Goal: Transaction & Acquisition: Purchase product/service

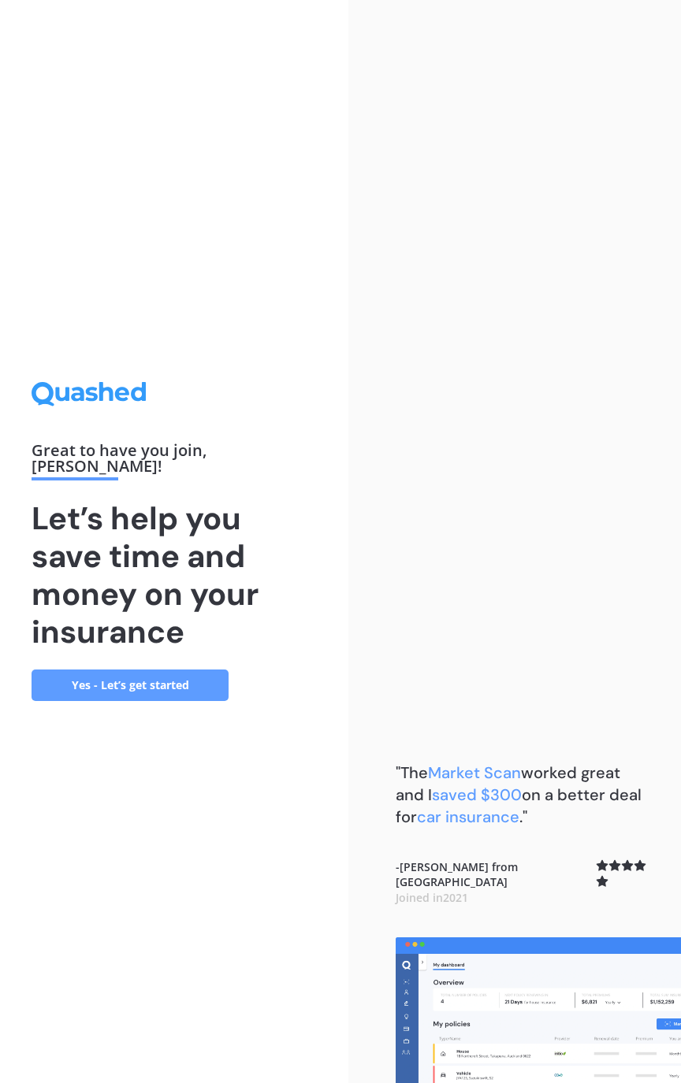
click at [160, 686] on link "Yes - Let’s get started" at bounding box center [130, 686] width 197 height 32
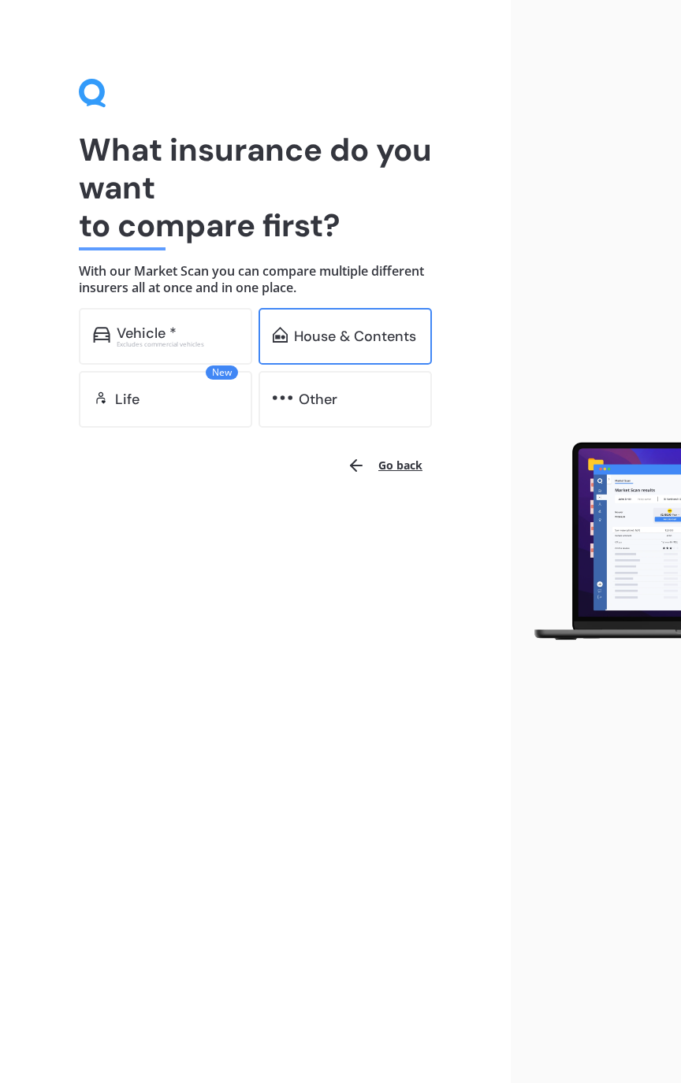
click at [338, 323] on div "House & Contents" at bounding box center [344, 336] width 173 height 57
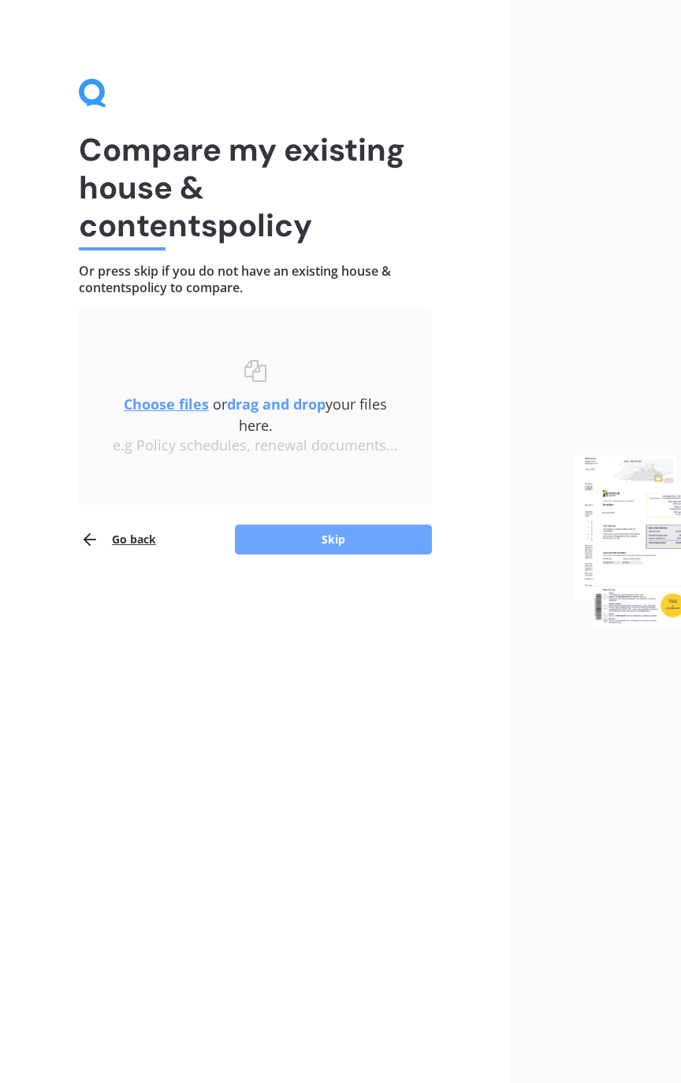
click at [327, 535] on button "Skip" at bounding box center [333, 540] width 197 height 30
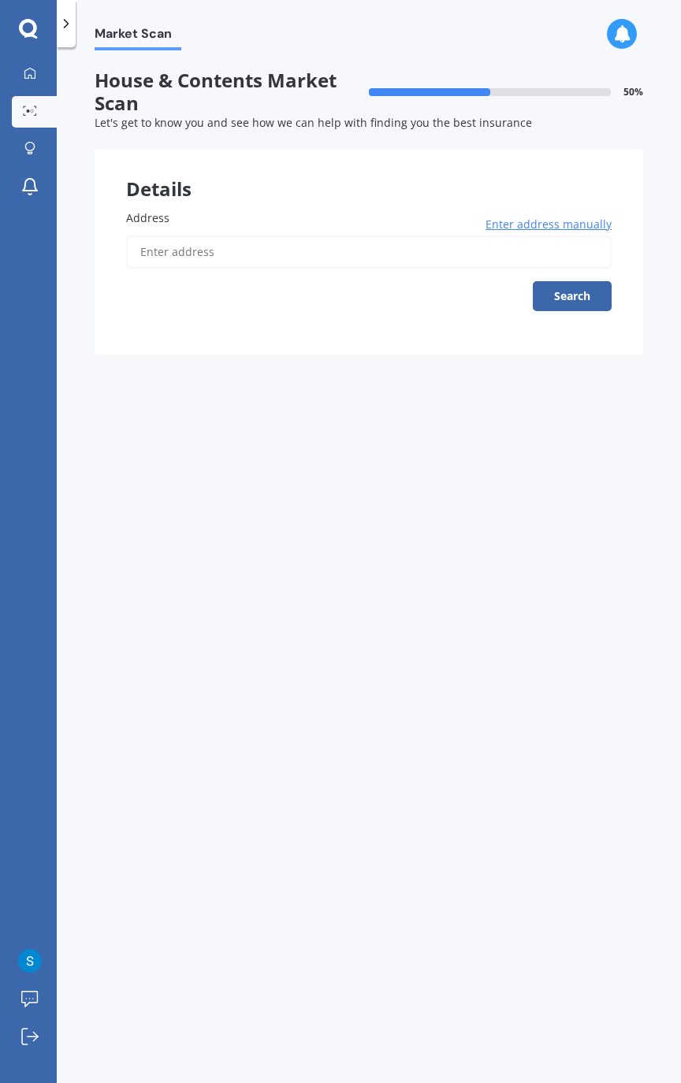
click at [188, 252] on input "Address" at bounding box center [368, 252] width 485 height 33
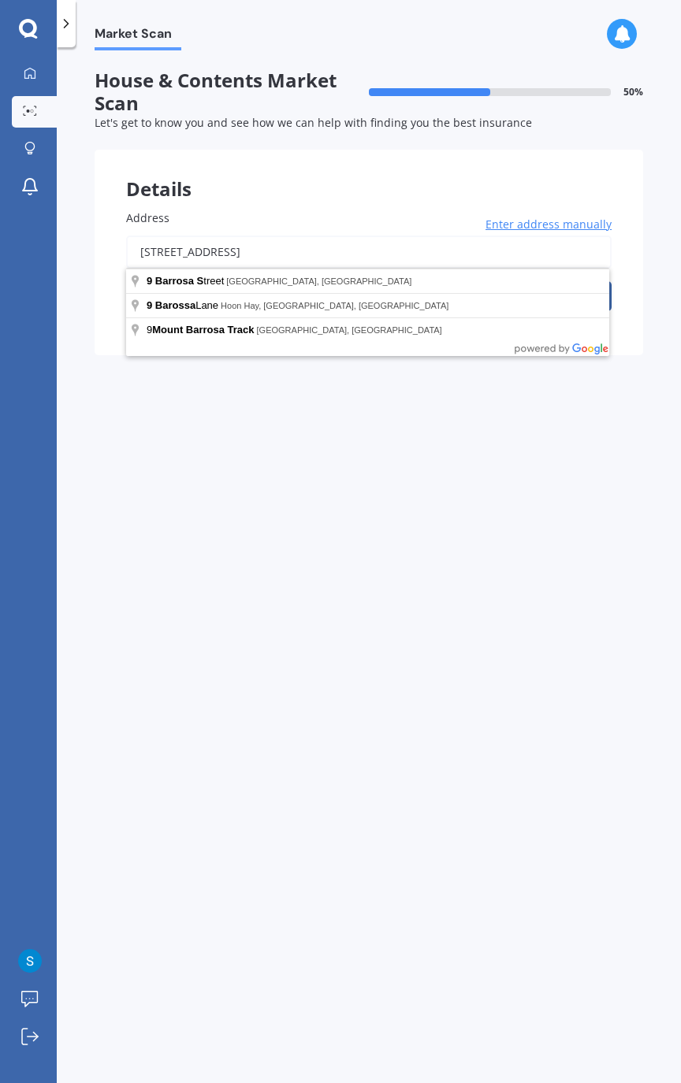
type input "[STREET_ADDRESS]"
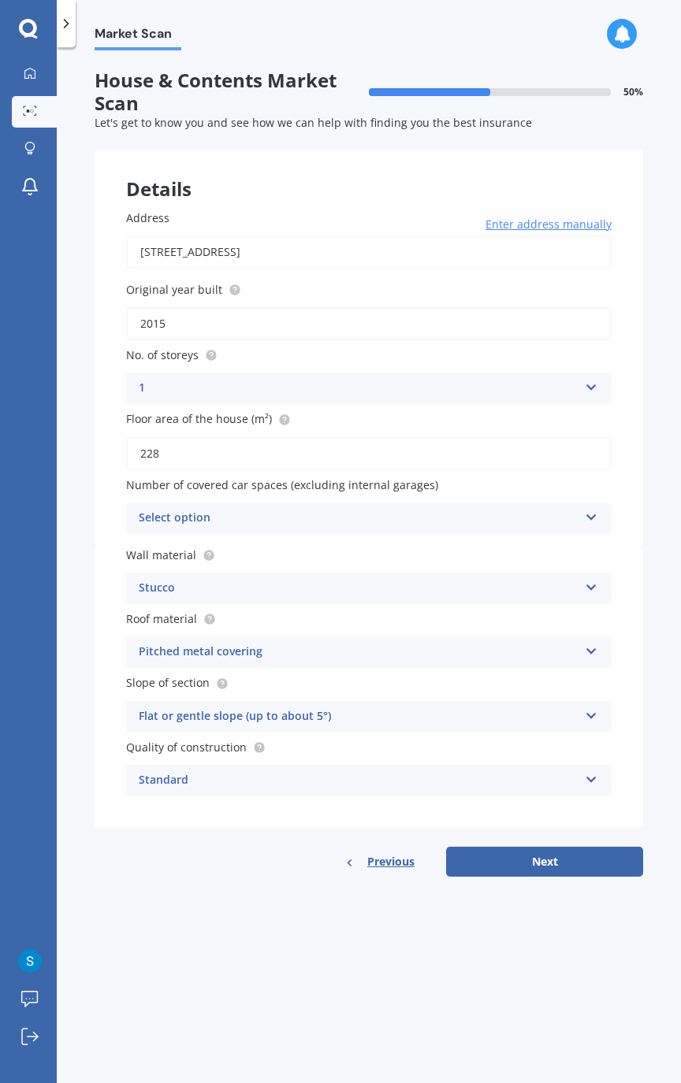
click at [185, 521] on div "Select option" at bounding box center [359, 518] width 440 height 19
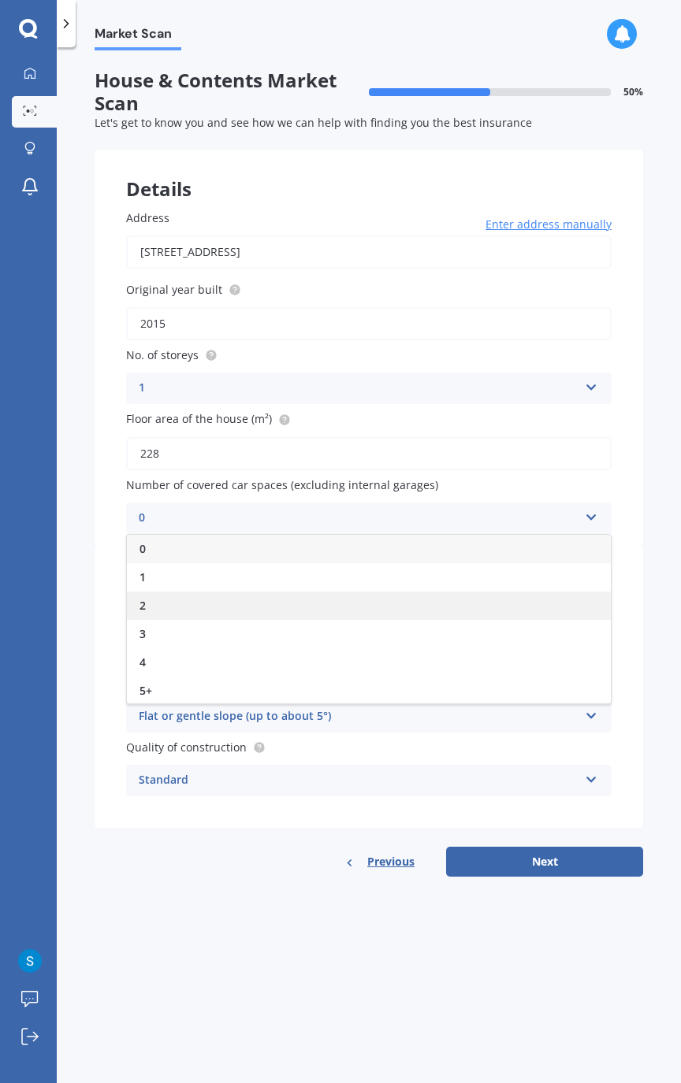
click at [164, 598] on div "2" at bounding box center [369, 606] width 484 height 28
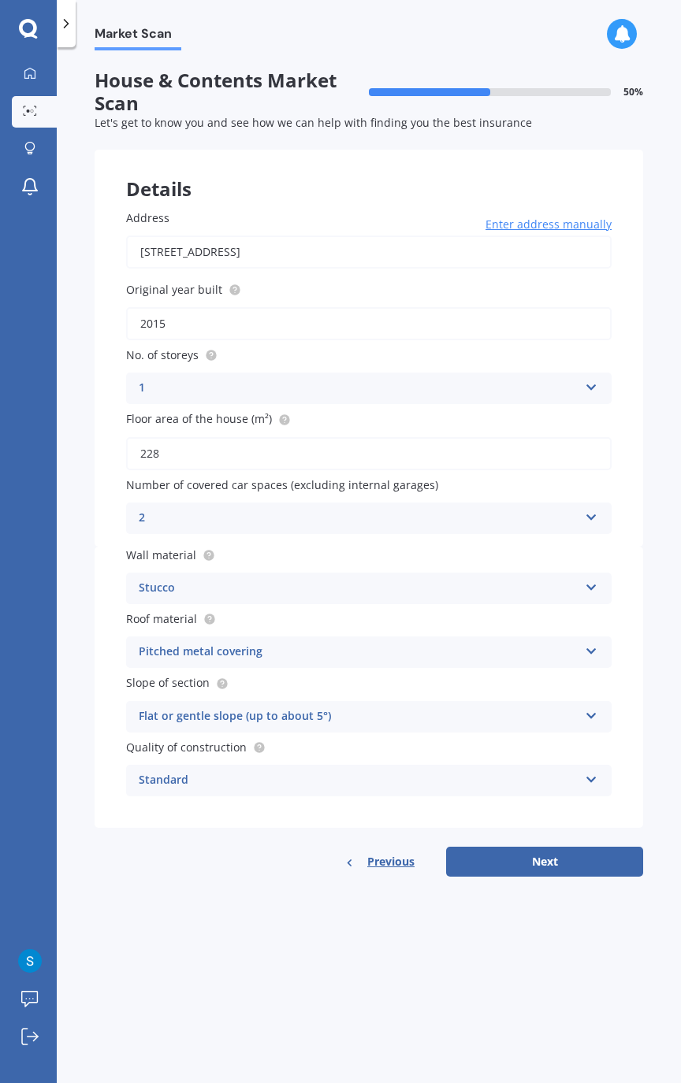
click at [215, 589] on div "Stucco" at bounding box center [359, 588] width 440 height 19
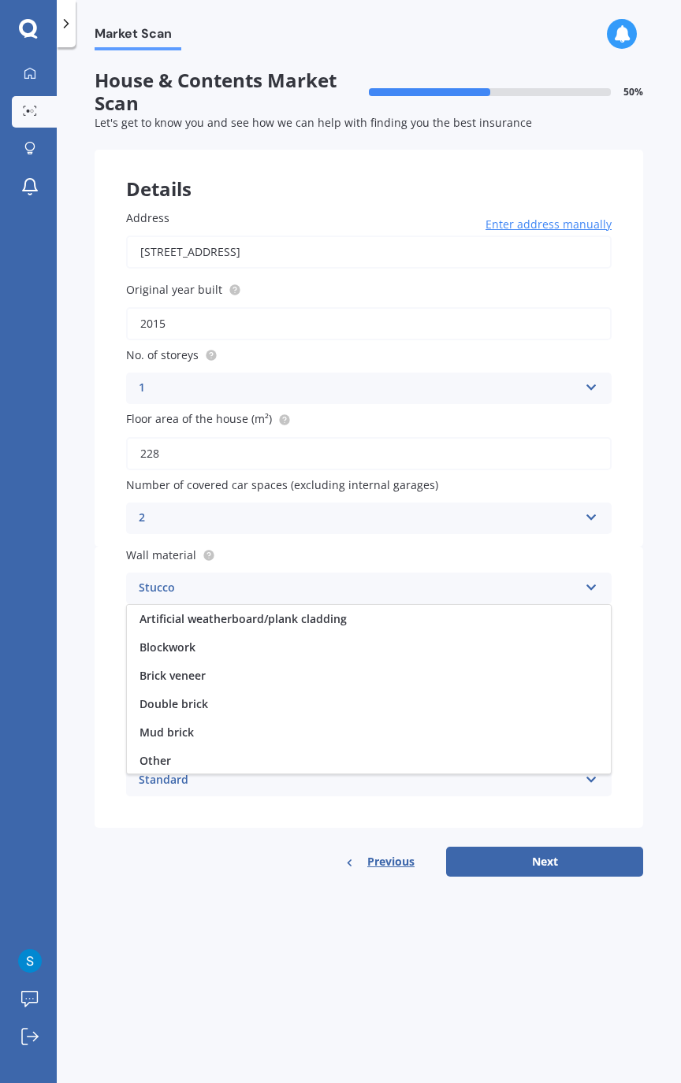
scroll to position [172, 0]
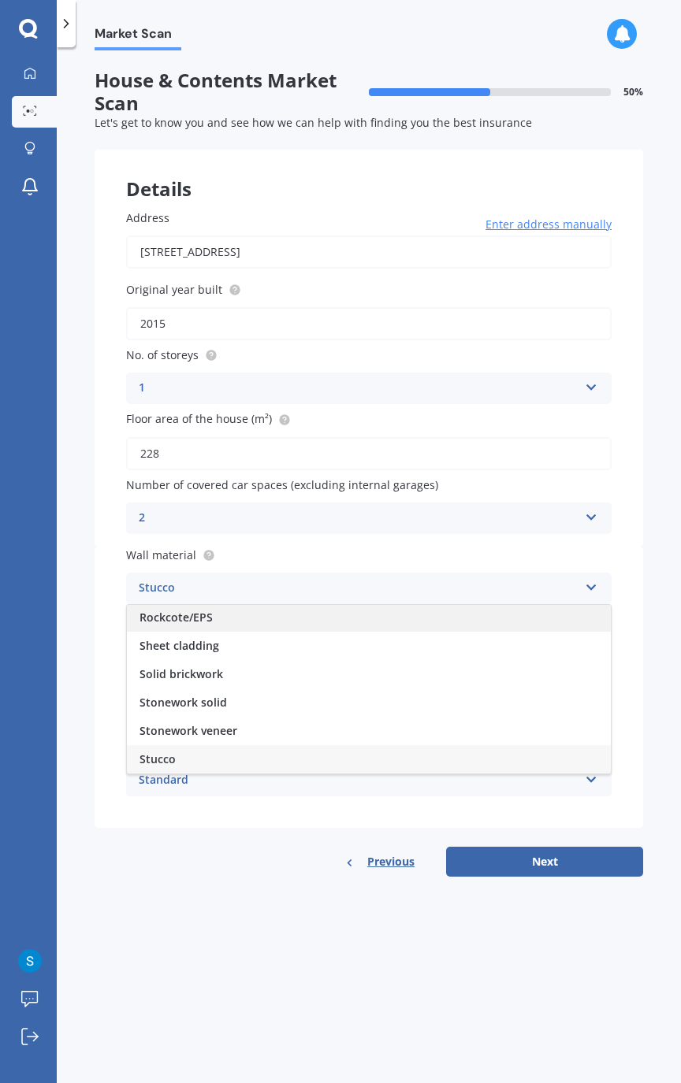
click at [208, 615] on span "Rockcote/EPS" at bounding box center [175, 617] width 73 height 15
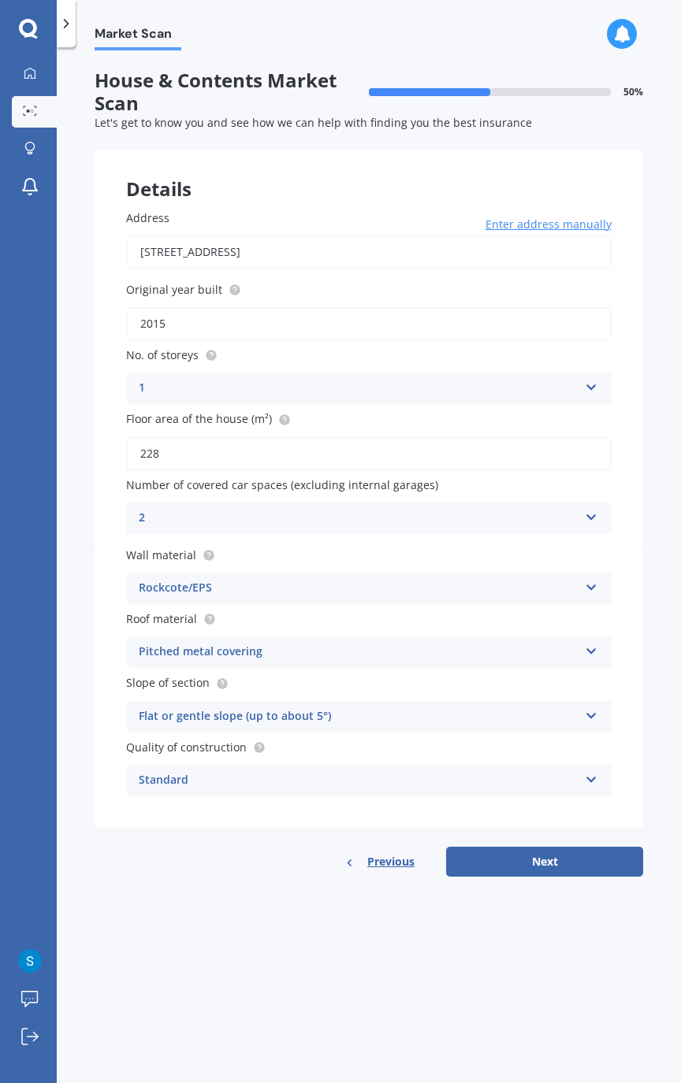
click at [188, 649] on div "Pitched metal covering" at bounding box center [359, 652] width 440 height 19
click at [105, 1082] on div "Market Scan House & Contents Market Scan 50 % Let's get to know you and see how…" at bounding box center [369, 568] width 624 height 1036
click at [528, 867] on button "Next" at bounding box center [544, 862] width 197 height 30
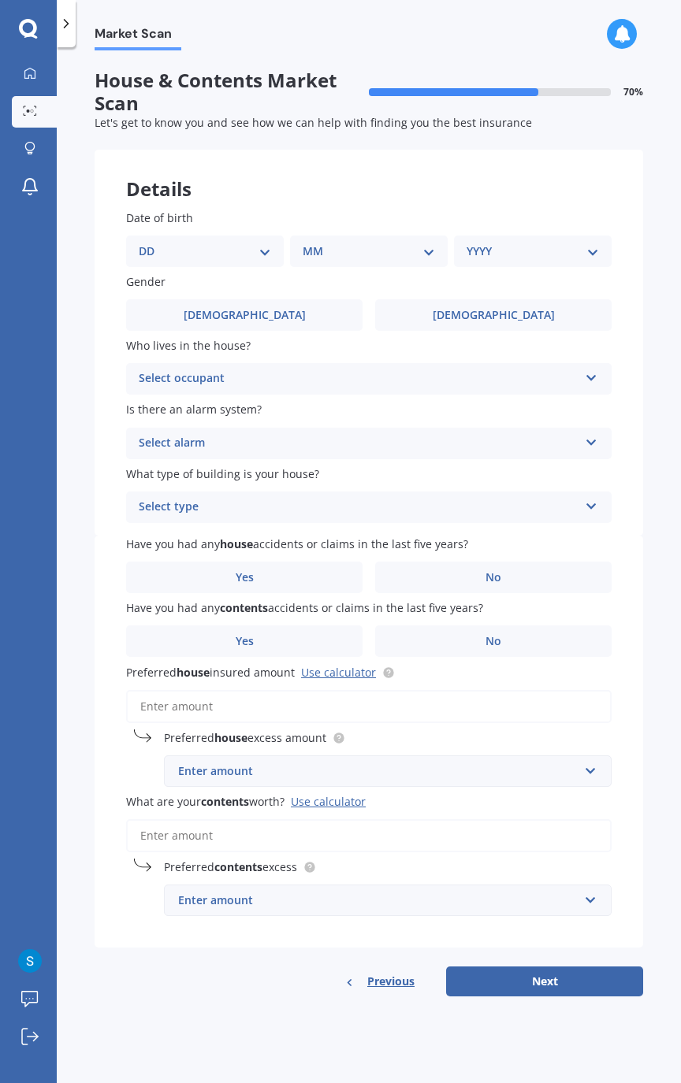
click at [239, 245] on select "DD 01 02 03 04 05 06 07 08 09 10 11 12 13 14 15 16 17 18 19 20 21 22 23 24 25 2…" at bounding box center [205, 251] width 132 height 17
click at [240, 248] on select "DD 01 02 03 04 05 06 07 08 09 10 11 12 13 14 15 16 17 18 19 20 21 22 23 24 25 2…" at bounding box center [205, 251] width 132 height 17
click at [240, 251] on select "DD 01 02 03 04 05 06 07 08 09 10 11 12 13 14 15 16 17 18 19 20 21 22 23 24 25 2…" at bounding box center [205, 251] width 132 height 17
click at [268, 251] on select "DD 01 02 03 04 05 06 07 08 09 10 11 12 13 14 15 16 17 18 19 20 21 22 23 24 25 2…" at bounding box center [205, 251] width 132 height 17
click at [268, 252] on select "DD 01 02 03 04 05 06 07 08 09 10 11 12 13 14 15 16 17 18 19 20 21 22 23 24 25 2…" at bounding box center [205, 251] width 132 height 17
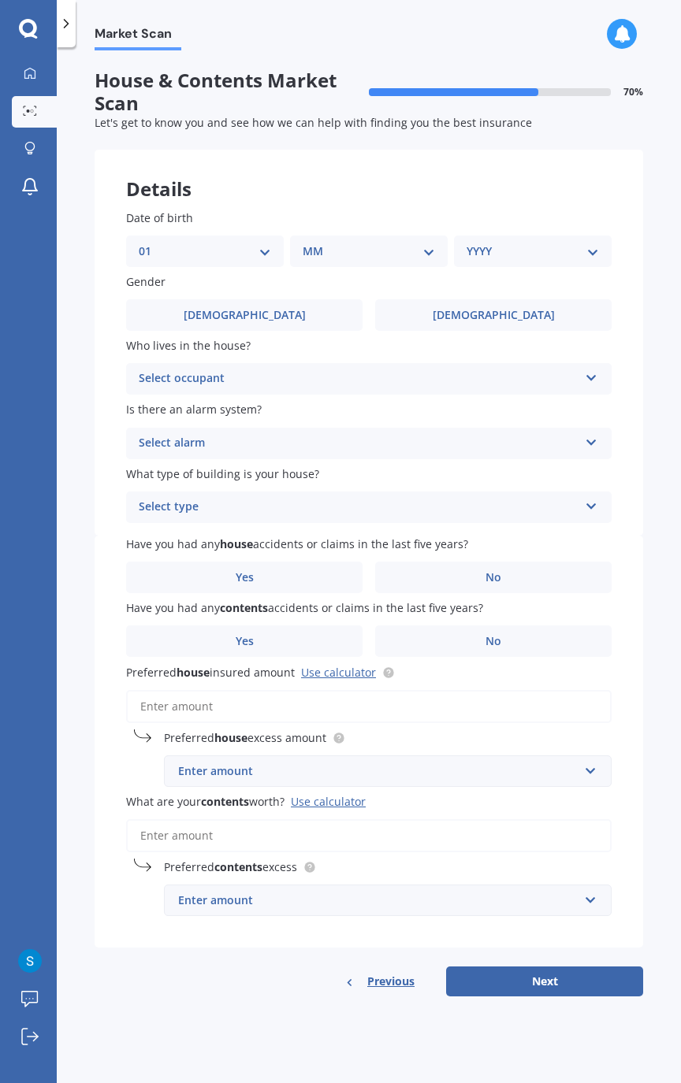
select select "03"
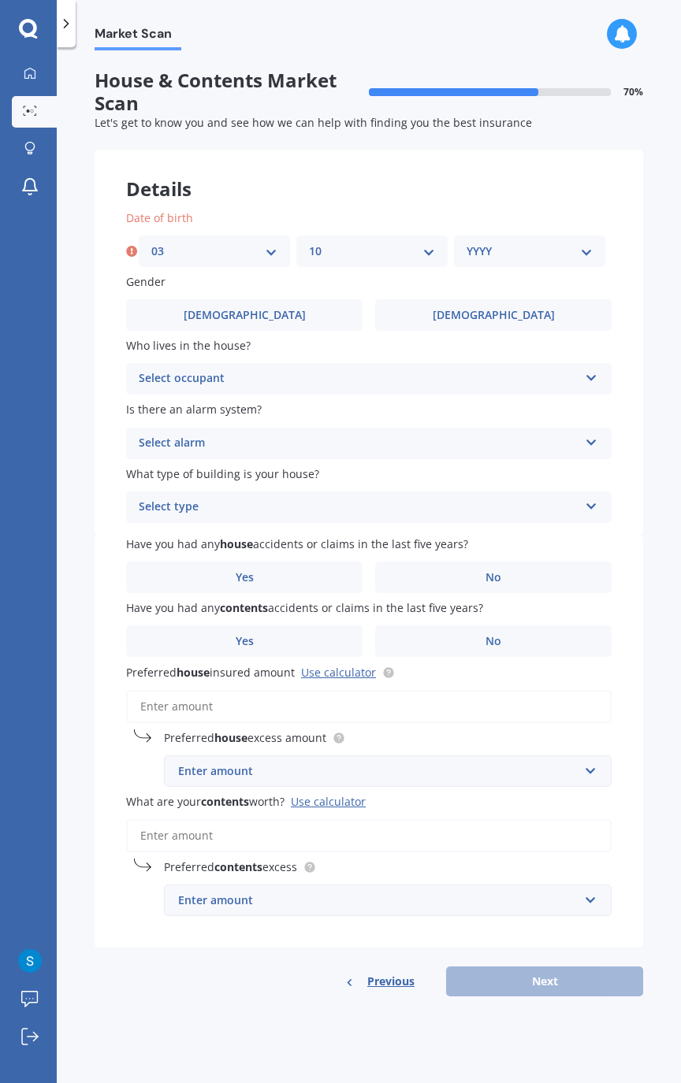
select select "11"
select select "1971"
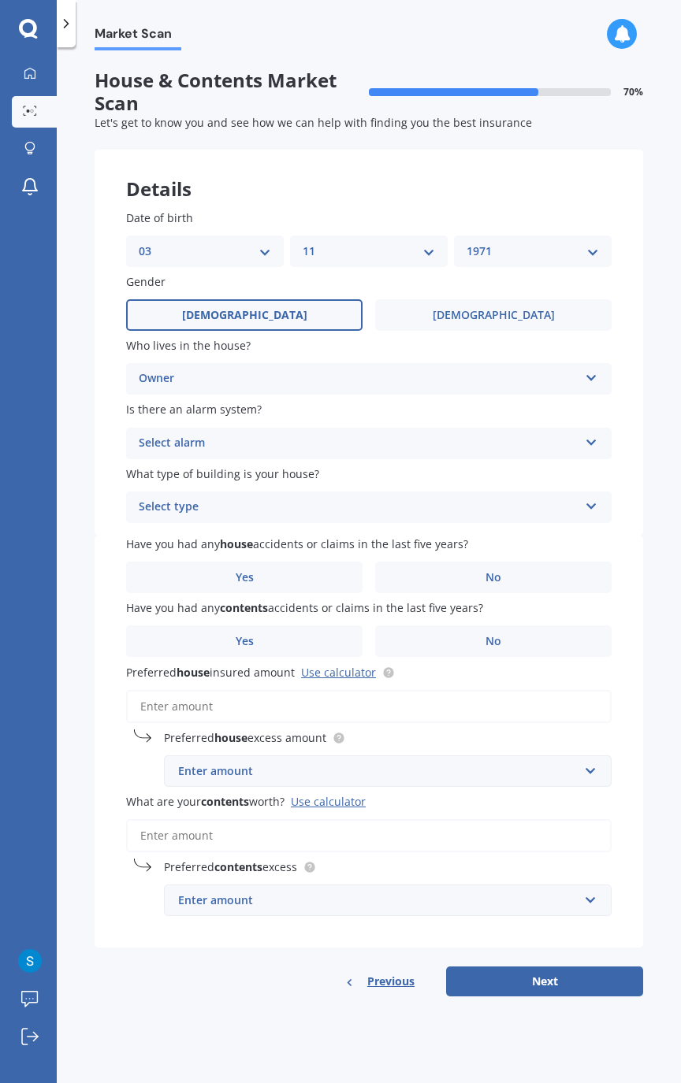
click at [264, 311] on label "[DEMOGRAPHIC_DATA]" at bounding box center [244, 315] width 236 height 32
click at [0, 0] on input "[DEMOGRAPHIC_DATA]" at bounding box center [0, 0] width 0 height 0
click at [251, 390] on div "Owner Owner Owner + Boarder" at bounding box center [368, 379] width 485 height 32
click at [233, 416] on div "Owner" at bounding box center [369, 410] width 484 height 28
click at [236, 378] on div "Owner" at bounding box center [359, 379] width 440 height 19
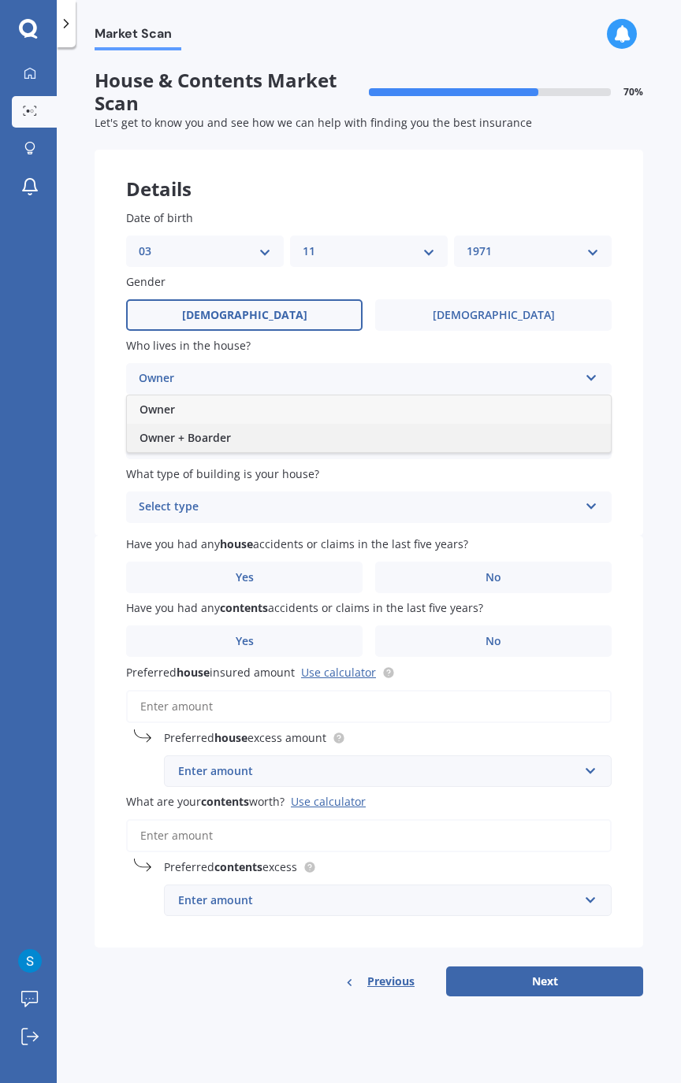
click at [217, 437] on span "Owner + Boarder" at bounding box center [184, 437] width 91 height 15
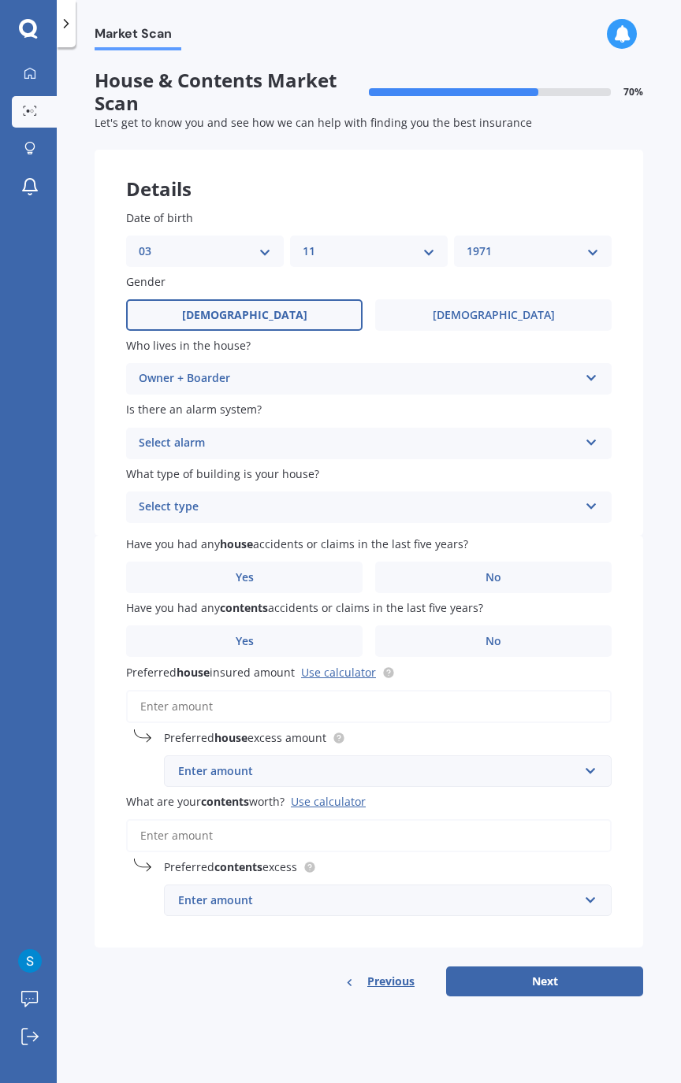
click at [221, 437] on div "Select alarm" at bounding box center [359, 443] width 440 height 19
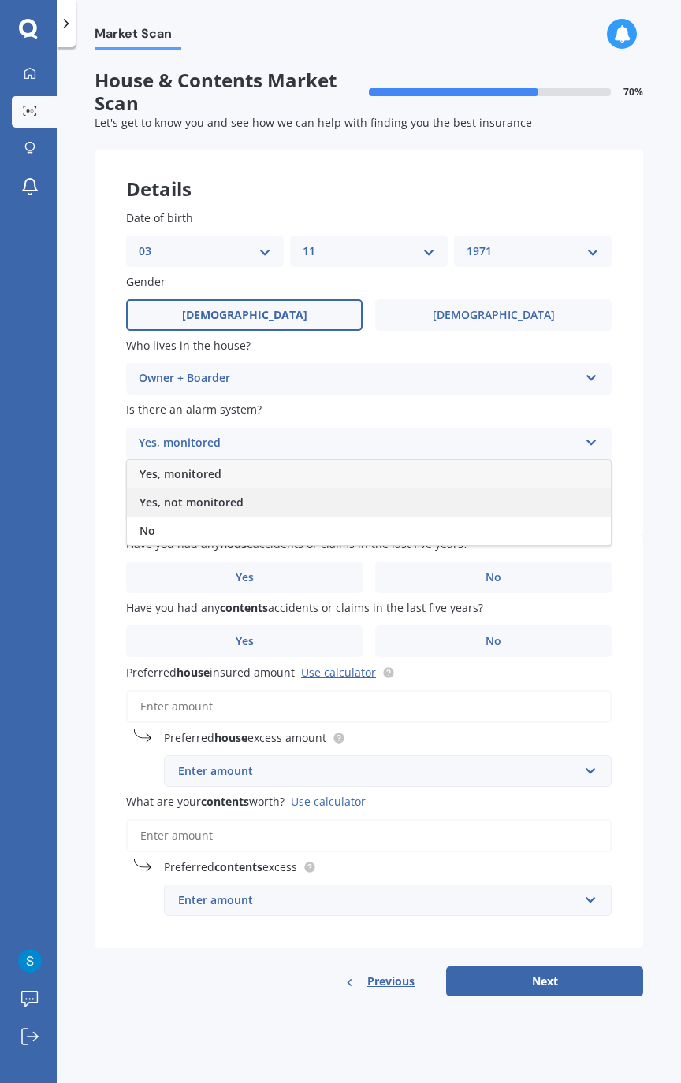
click at [214, 503] on span "Yes, not monitored" at bounding box center [191, 502] width 104 height 15
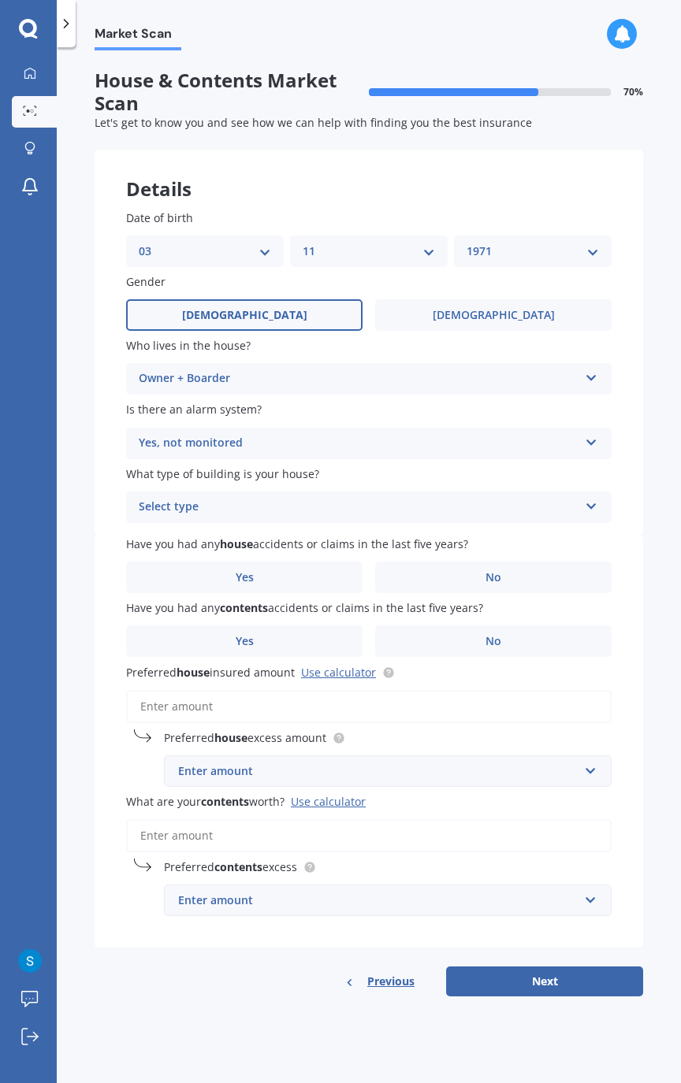
click at [208, 511] on div "Select type" at bounding box center [359, 507] width 440 height 19
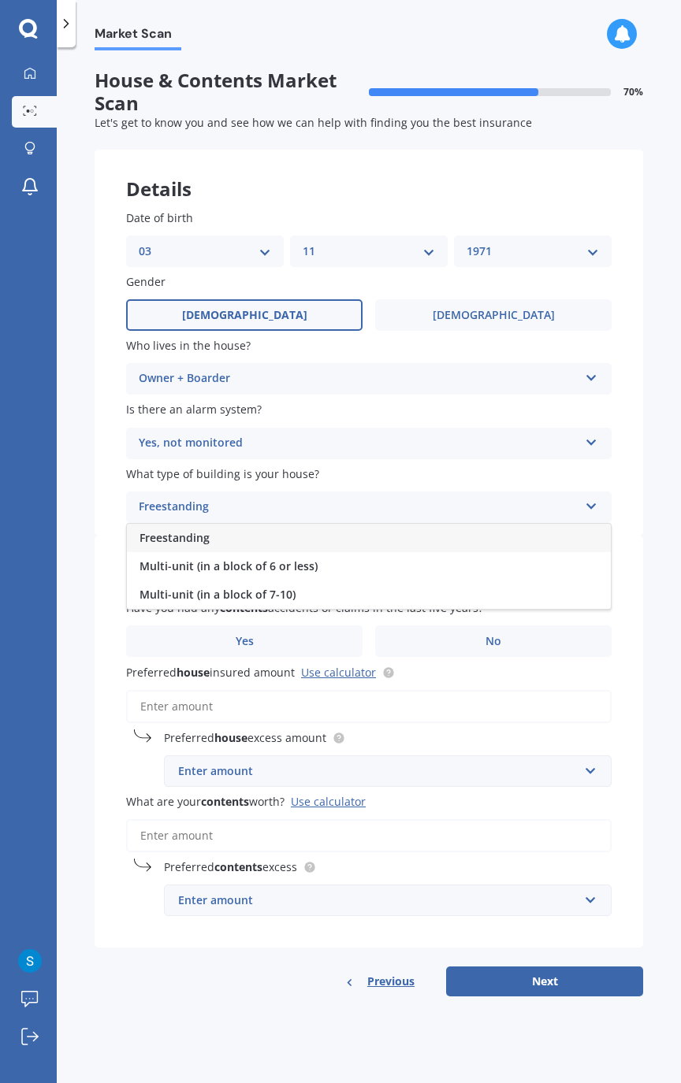
click at [205, 539] on span "Freestanding" at bounding box center [174, 537] width 70 height 15
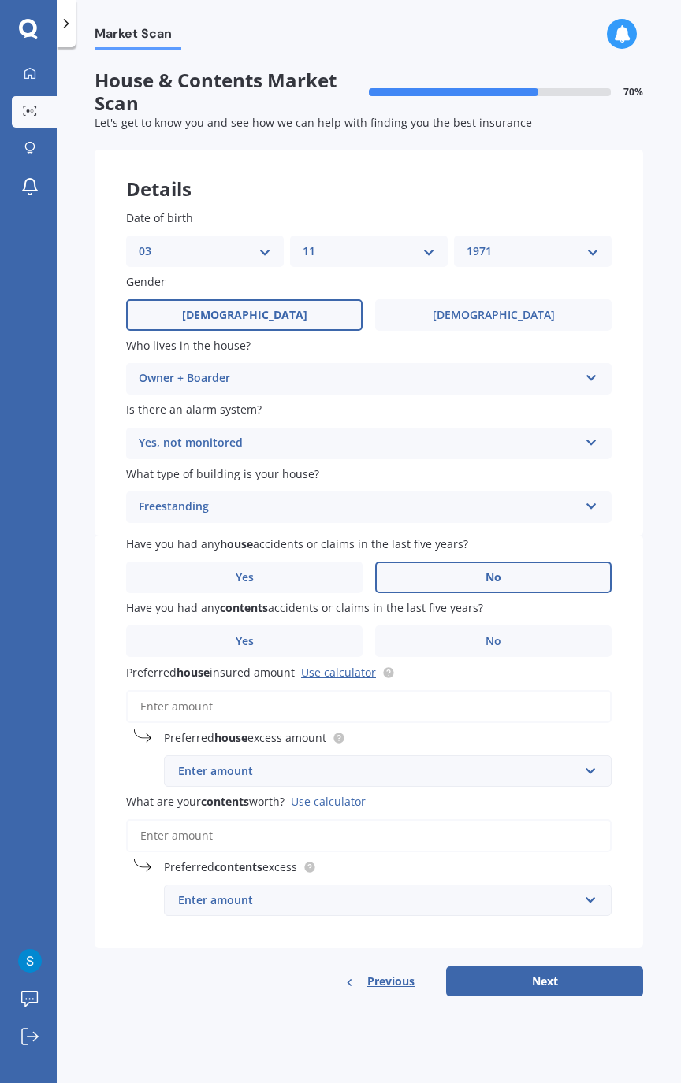
click at [455, 582] on label "No" at bounding box center [493, 578] width 236 height 32
click at [0, 0] on input "No" at bounding box center [0, 0] width 0 height 0
click at [414, 633] on label "No" at bounding box center [493, 642] width 236 height 32
click at [0, 0] on input "No" at bounding box center [0, 0] width 0 height 0
click at [199, 711] on input "Preferred house insured amount Use calculator" at bounding box center [368, 706] width 485 height 33
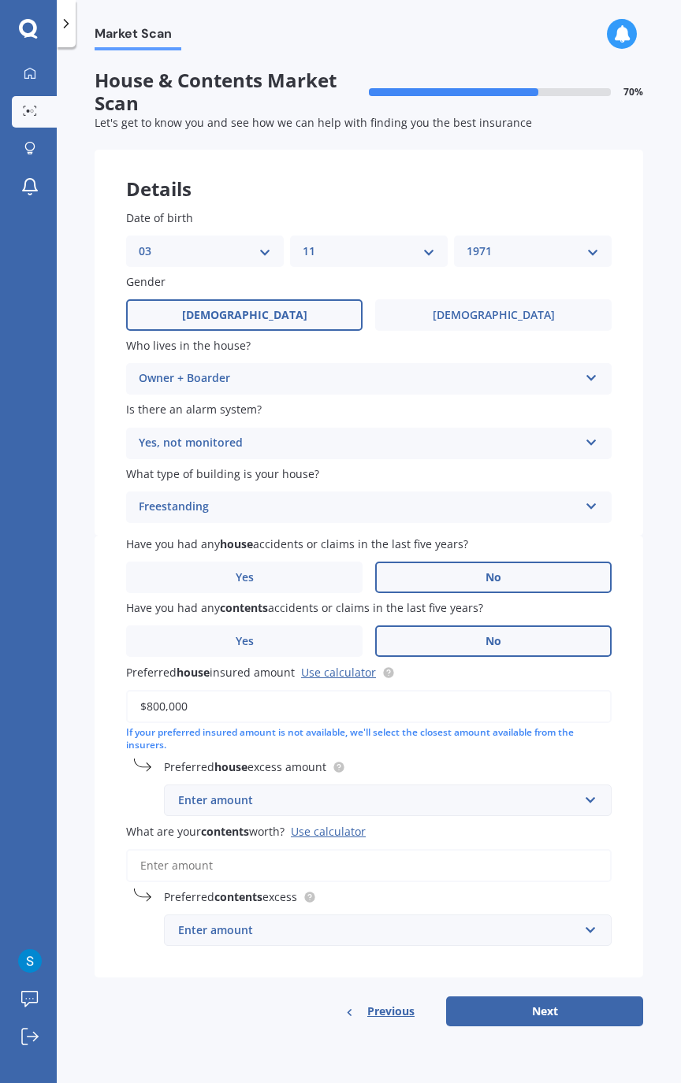
type input "$800,000"
click at [256, 801] on div "Enter amount" at bounding box center [378, 800] width 400 height 17
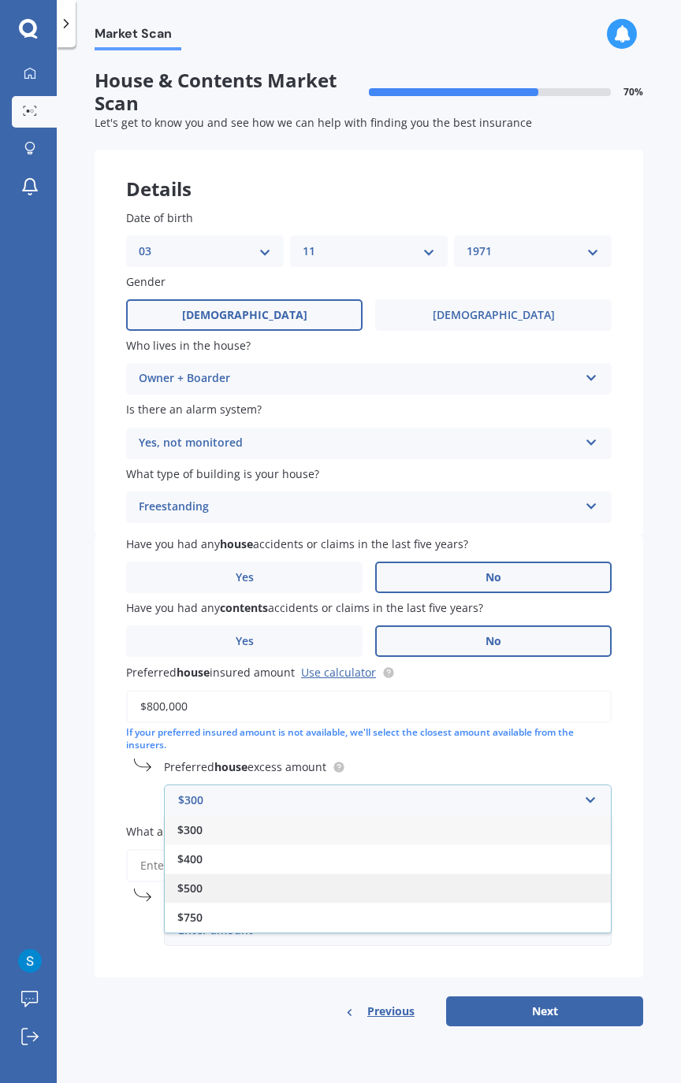
click at [198, 893] on span "$500" at bounding box center [189, 888] width 25 height 15
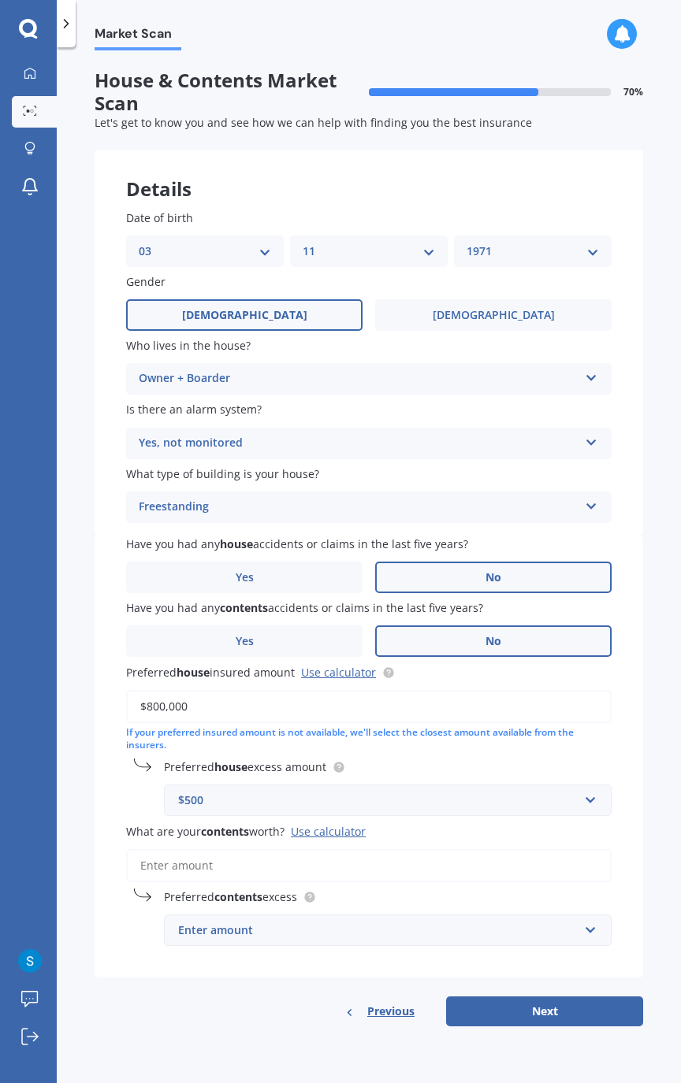
click at [243, 868] on input "What are your contents worth? Use calculator" at bounding box center [368, 865] width 485 height 33
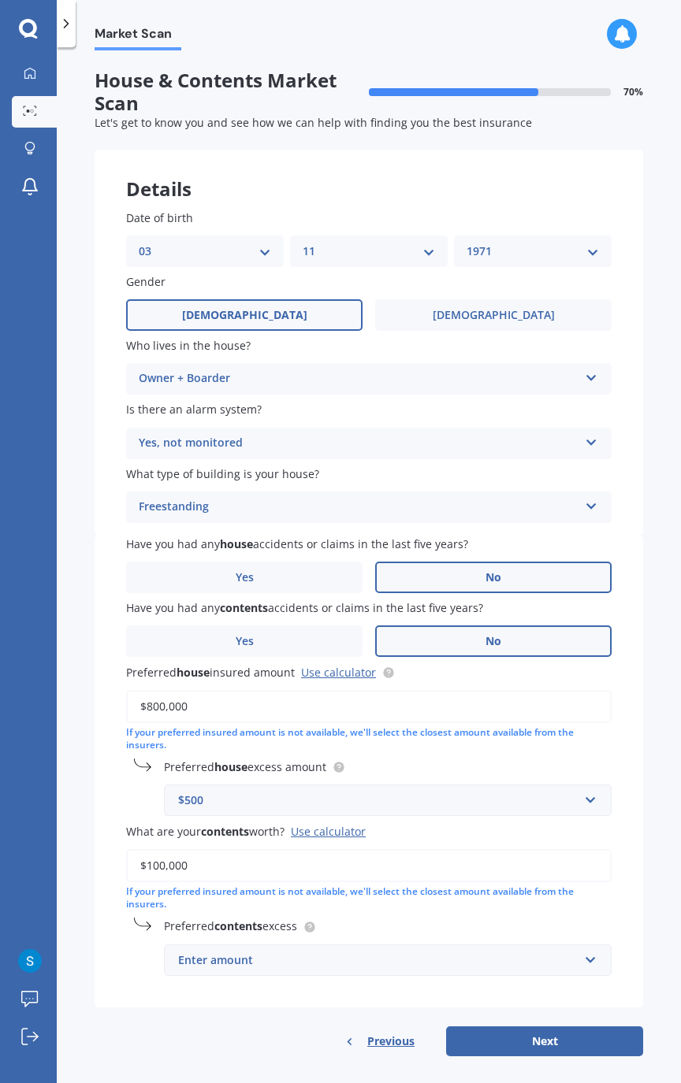
type input "$100,000"
click at [446, 1027] on button "Next" at bounding box center [544, 1042] width 197 height 30
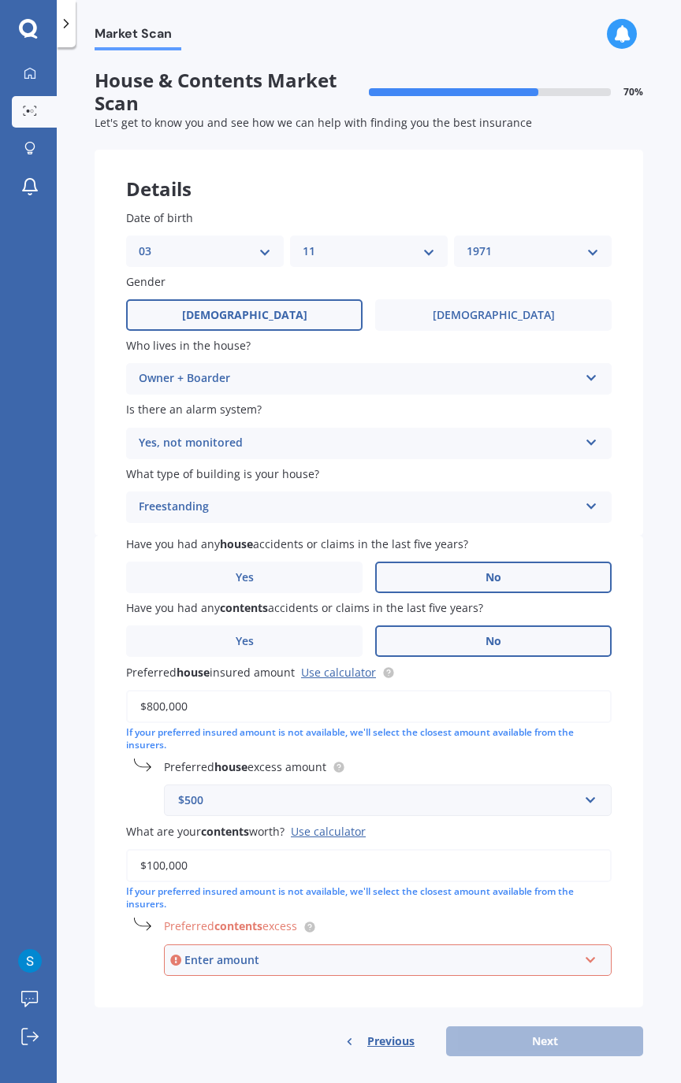
click at [240, 964] on div "Enter amount" at bounding box center [381, 960] width 394 height 17
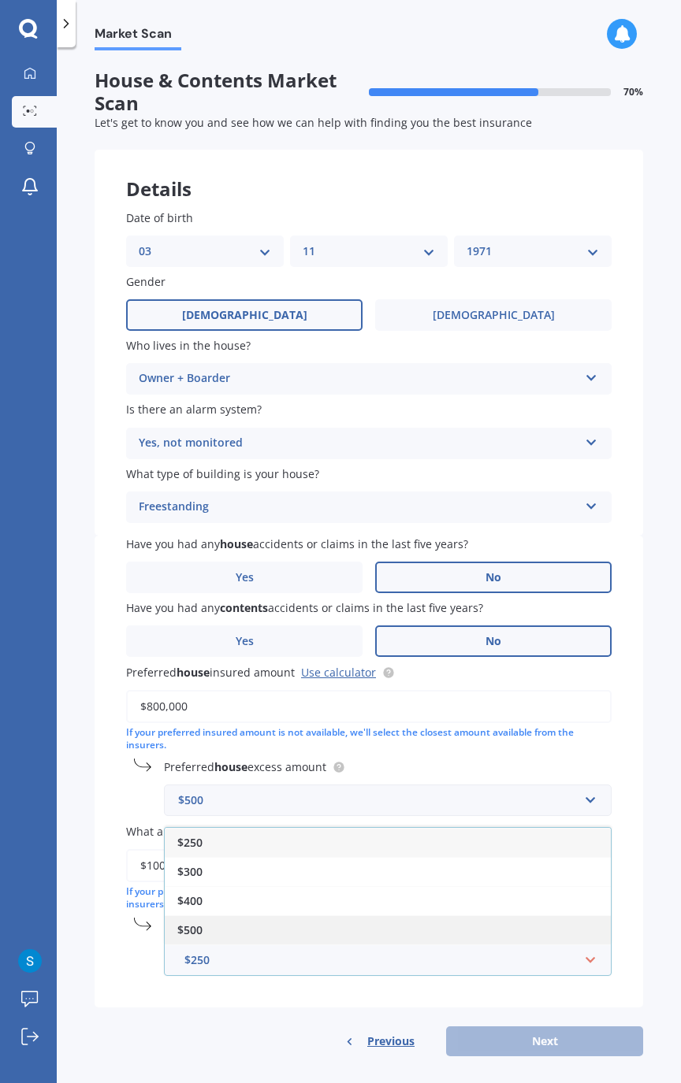
click at [214, 924] on div "$500" at bounding box center [388, 930] width 446 height 29
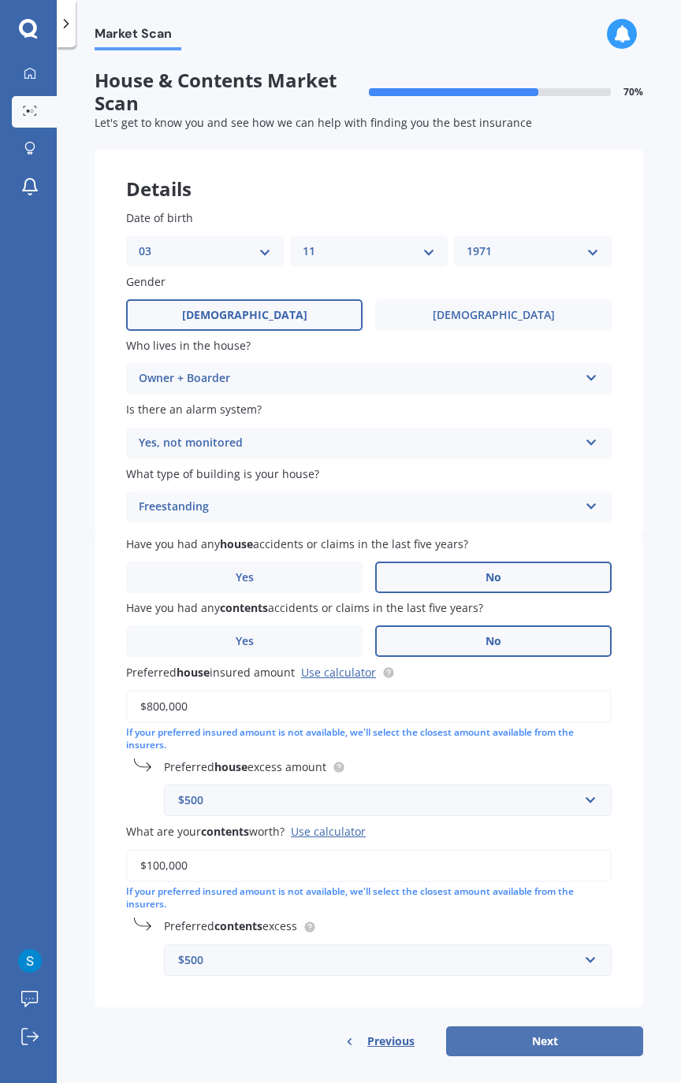
click at [516, 1037] on button "Next" at bounding box center [544, 1042] width 197 height 30
select select "03"
select select "11"
select select "1971"
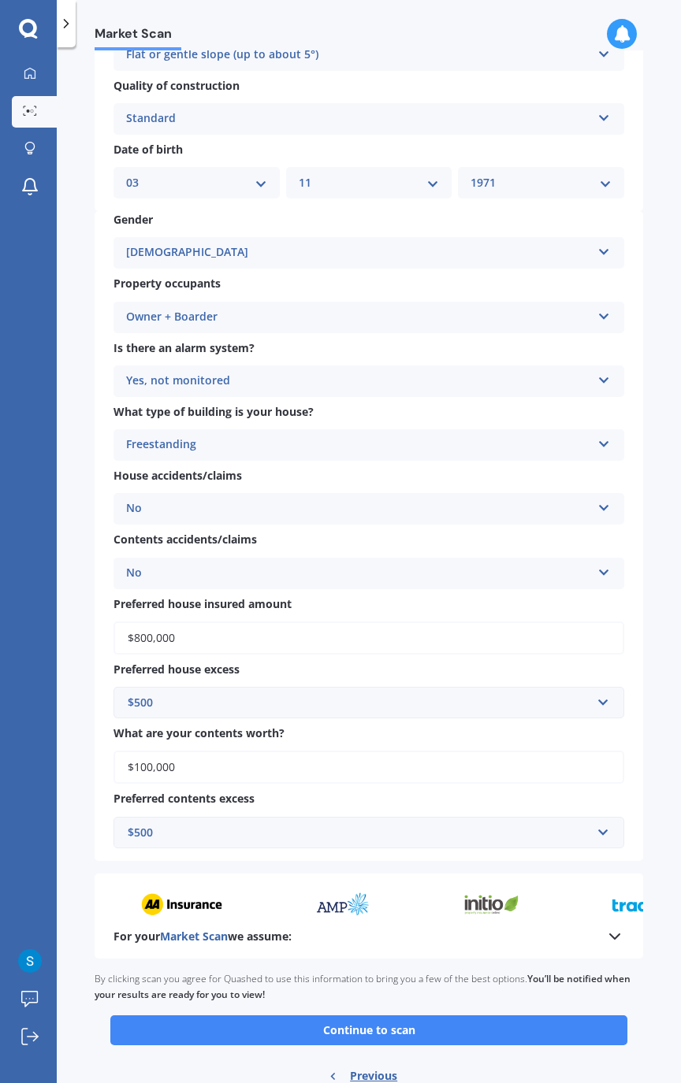
scroll to position [630, 0]
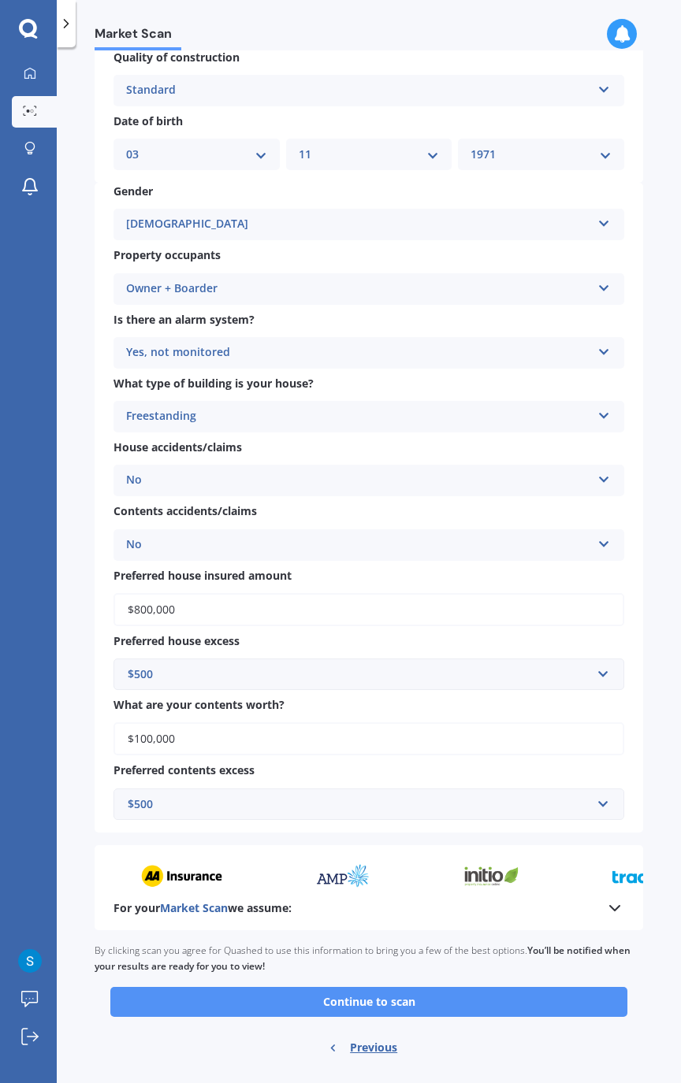
click at [367, 997] on button "Continue to scan" at bounding box center [368, 1002] width 517 height 30
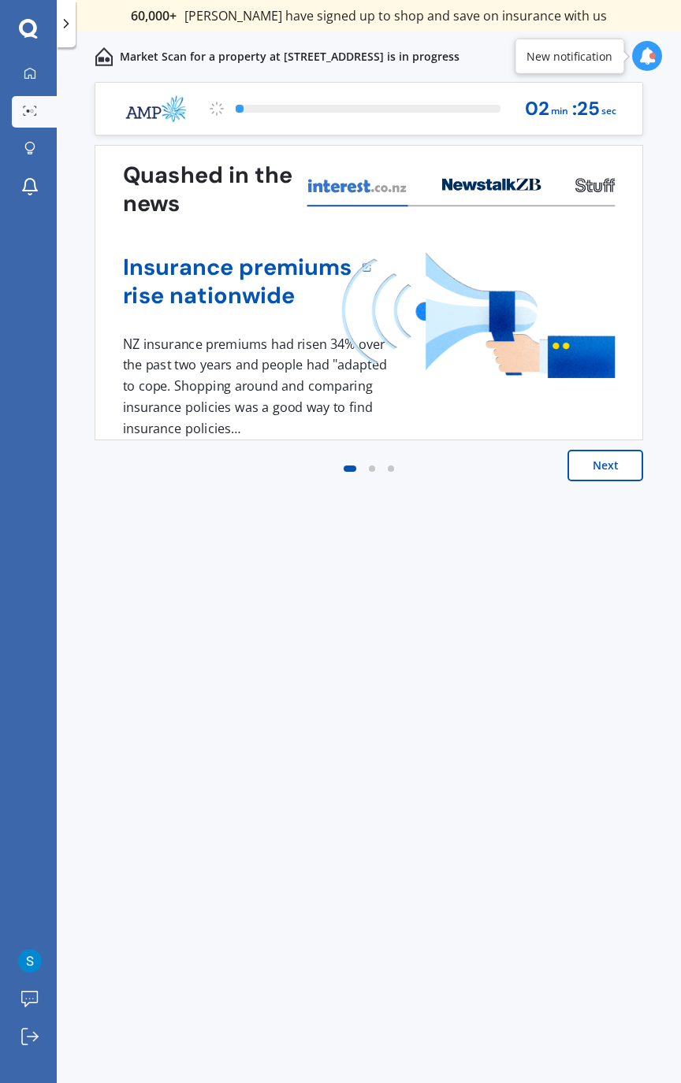
click at [606, 459] on button "Next" at bounding box center [605, 466] width 76 height 32
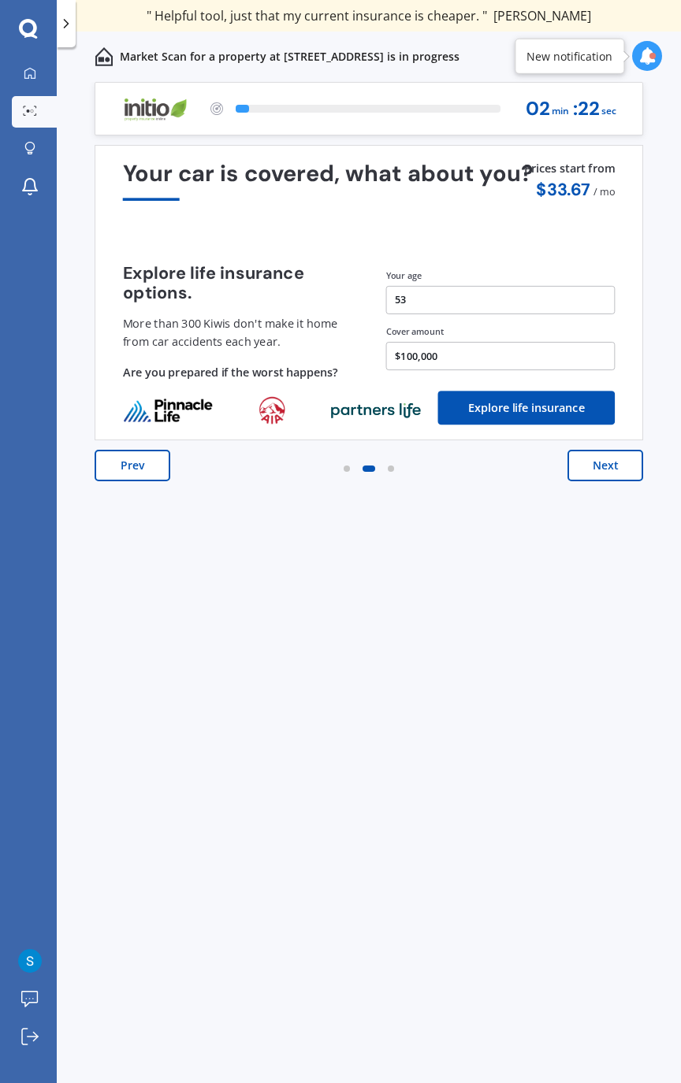
click at [606, 471] on button "Next" at bounding box center [605, 466] width 76 height 32
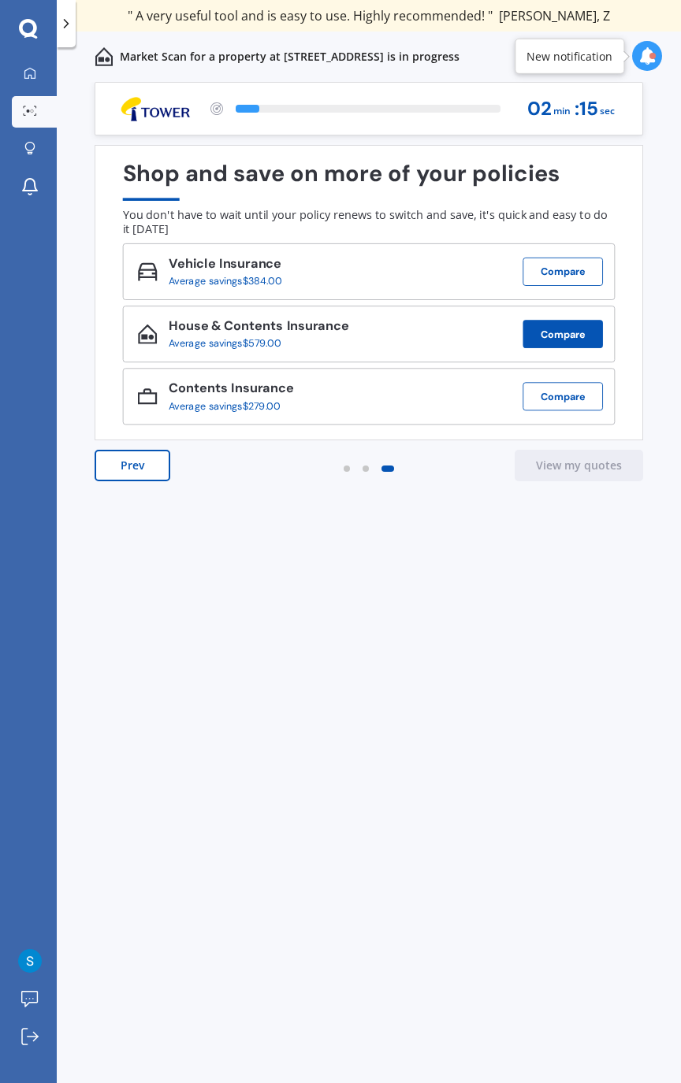
click at [568, 331] on button "Compare" at bounding box center [562, 334] width 80 height 28
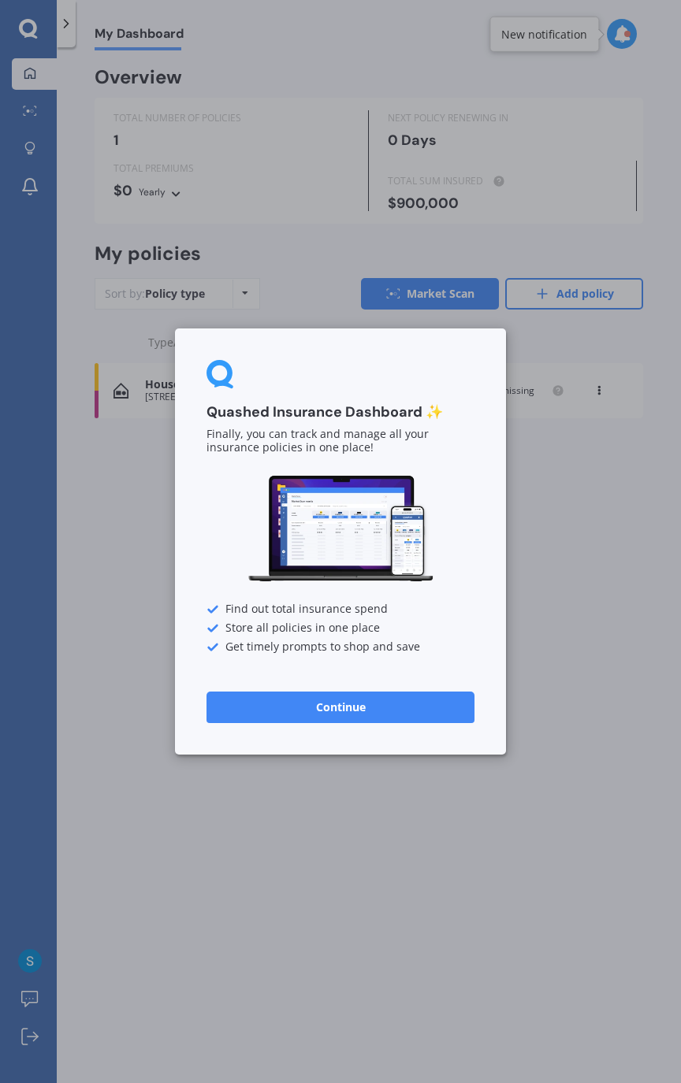
click at [325, 693] on button "Continue" at bounding box center [340, 708] width 268 height 32
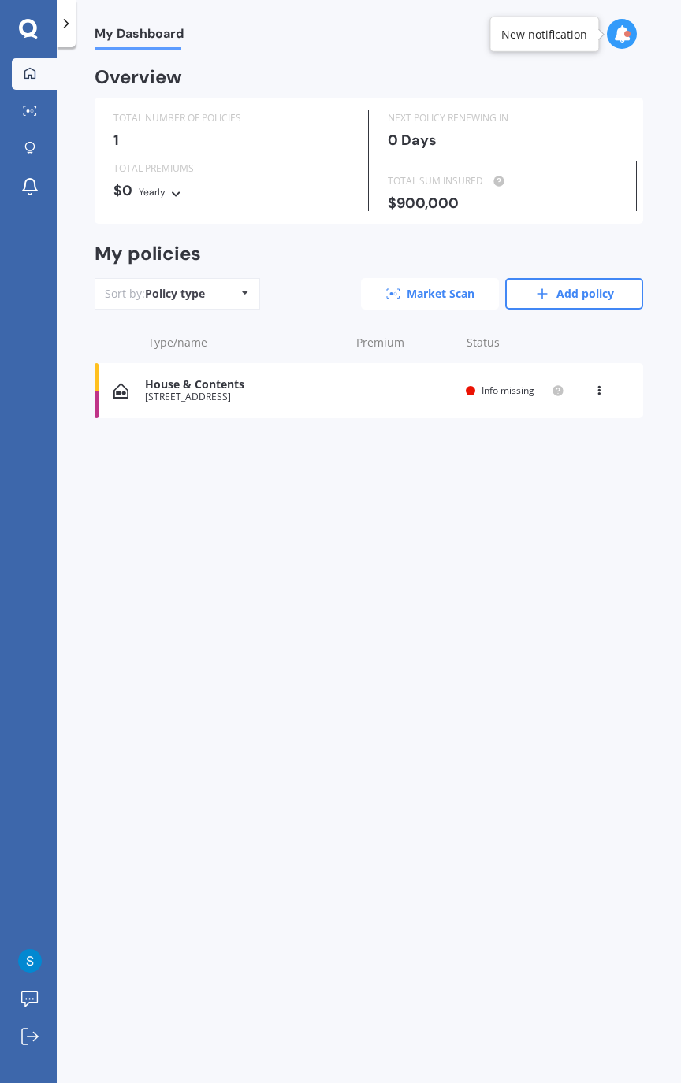
click at [437, 289] on link "Market Scan" at bounding box center [430, 294] width 138 height 32
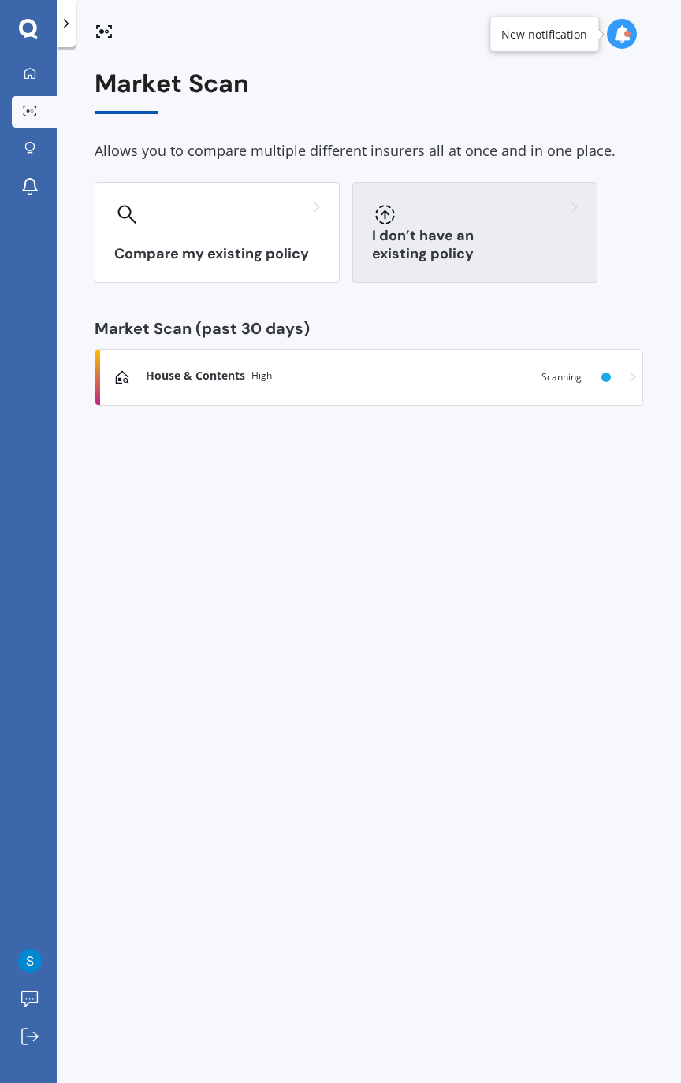
click at [447, 236] on div "I don’t have an existing policy" at bounding box center [474, 232] width 245 height 101
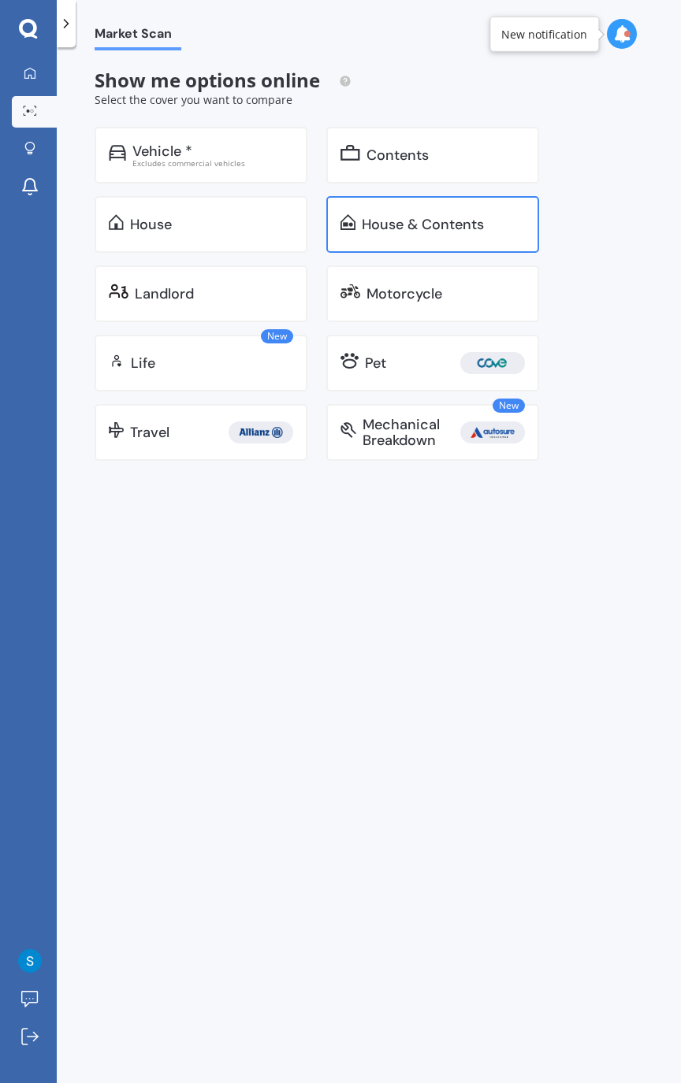
click at [433, 240] on div "House & Contents" at bounding box center [432, 224] width 213 height 57
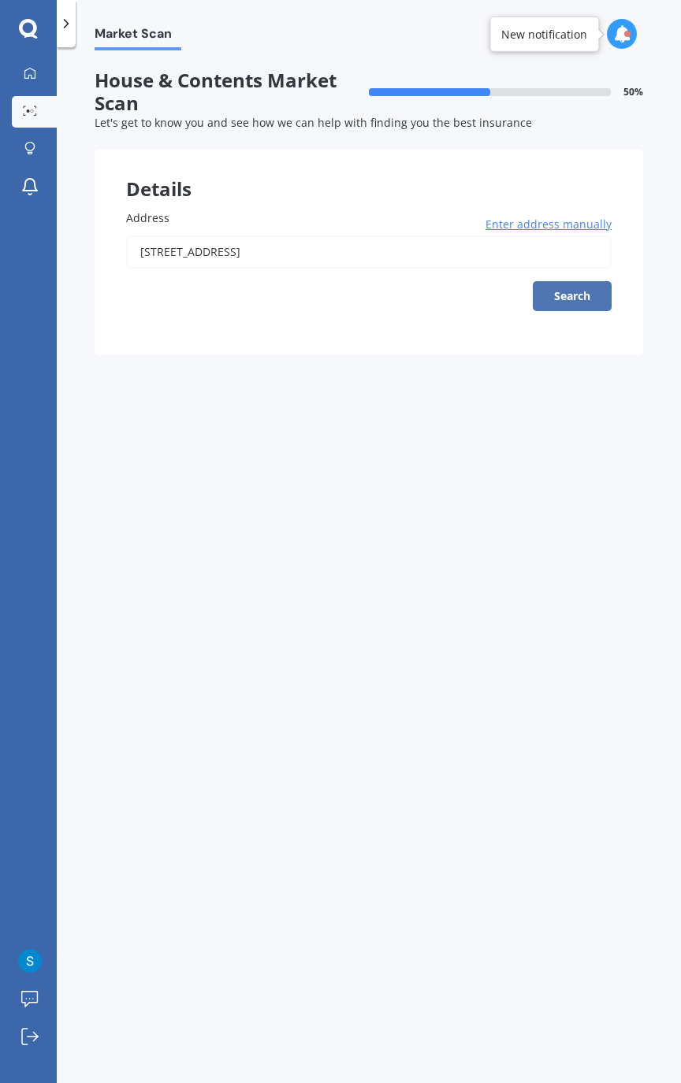
click at [570, 302] on button "Search" at bounding box center [572, 296] width 79 height 30
type input "[STREET_ADDRESS]"
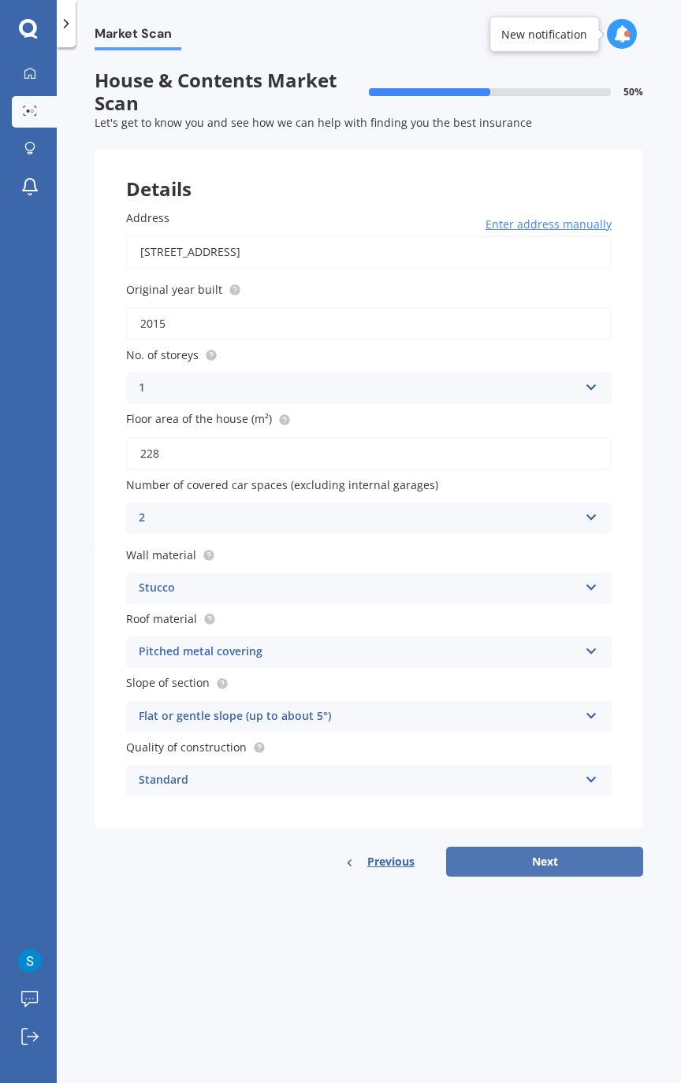
click at [561, 870] on button "Next" at bounding box center [544, 862] width 197 height 30
select select "03"
select select "11"
select select "1971"
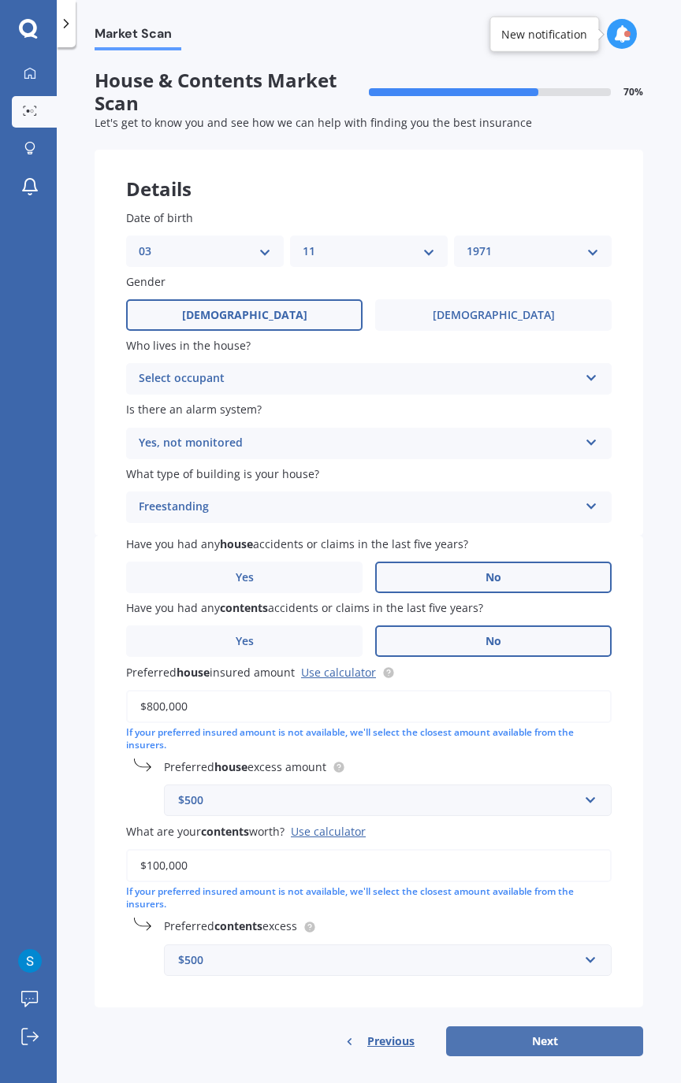
click at [549, 1035] on button "Next" at bounding box center [544, 1042] width 197 height 30
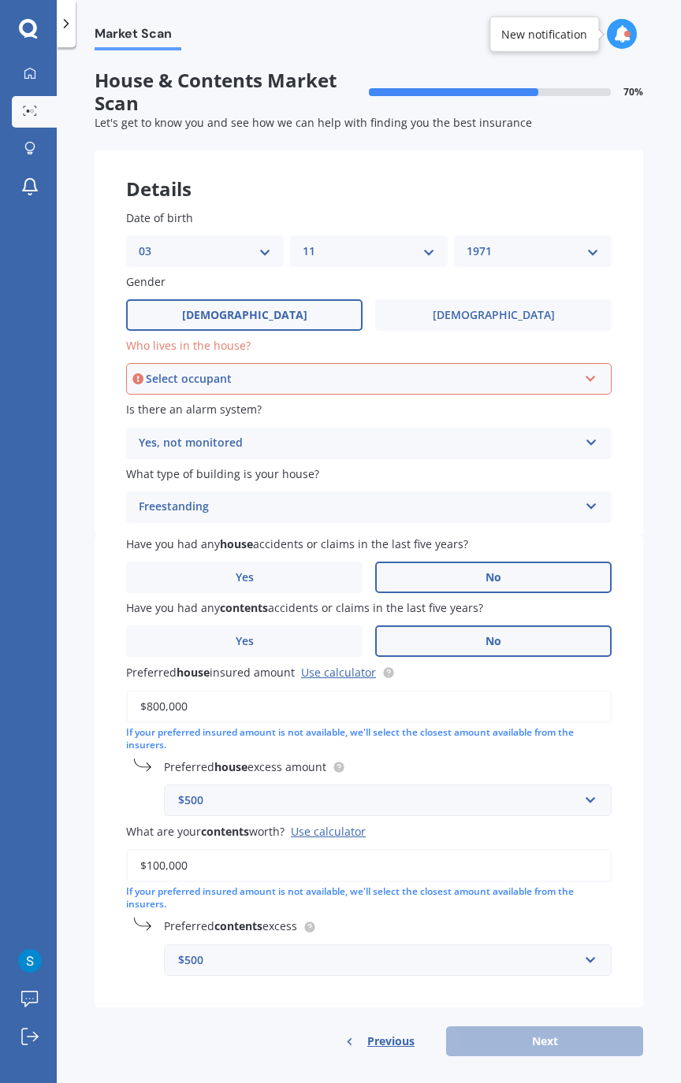
click at [211, 377] on div "Select occupant" at bounding box center [362, 378] width 432 height 17
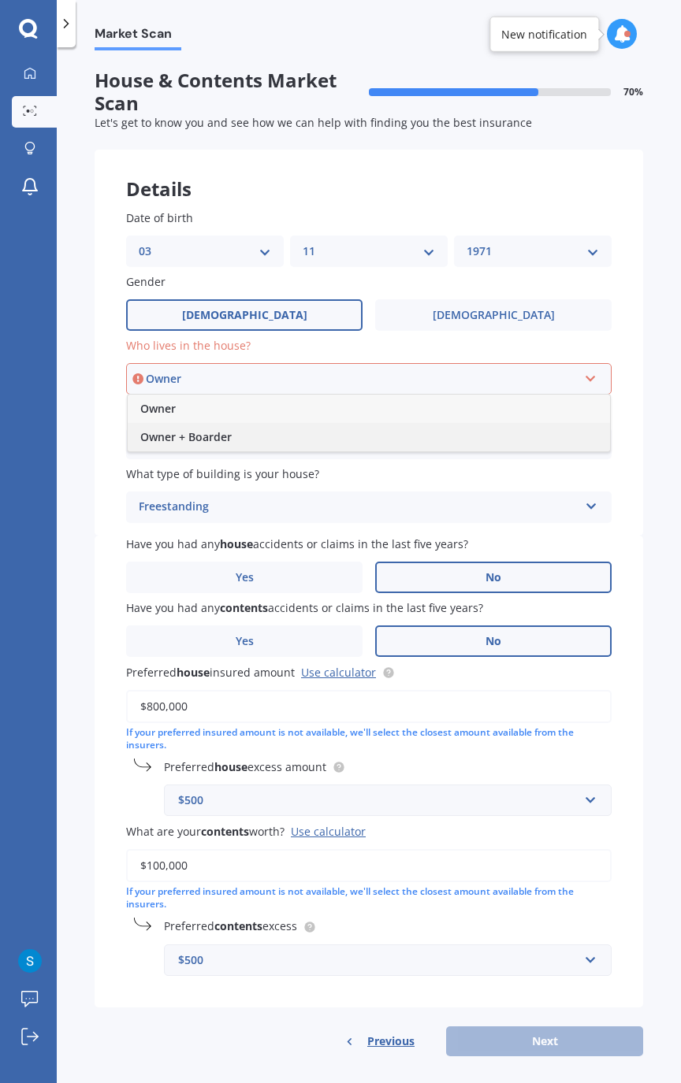
click at [202, 447] on div "Owner + Boarder" at bounding box center [369, 437] width 482 height 28
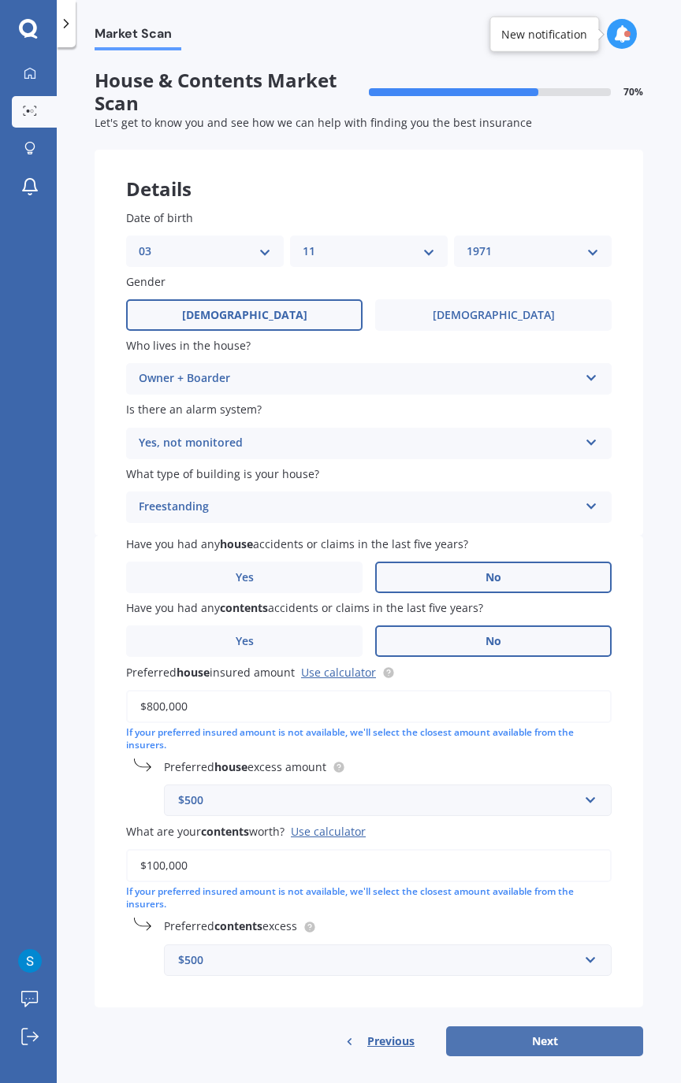
click at [514, 1031] on button "Next" at bounding box center [544, 1042] width 197 height 30
select select "03"
select select "11"
select select "1971"
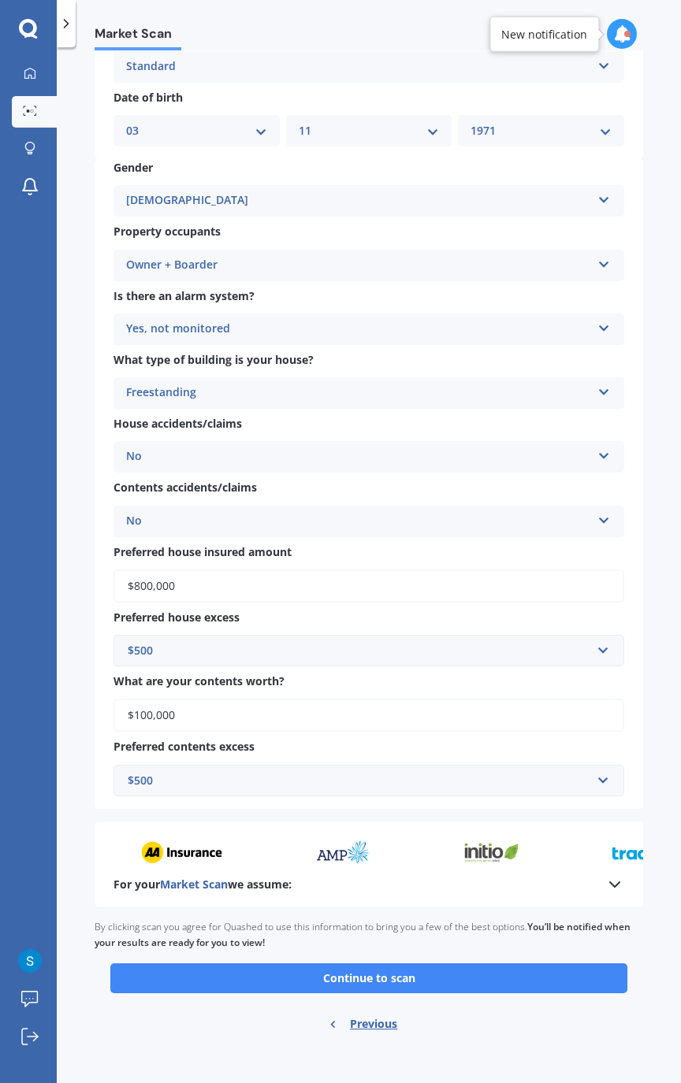
scroll to position [659, 0]
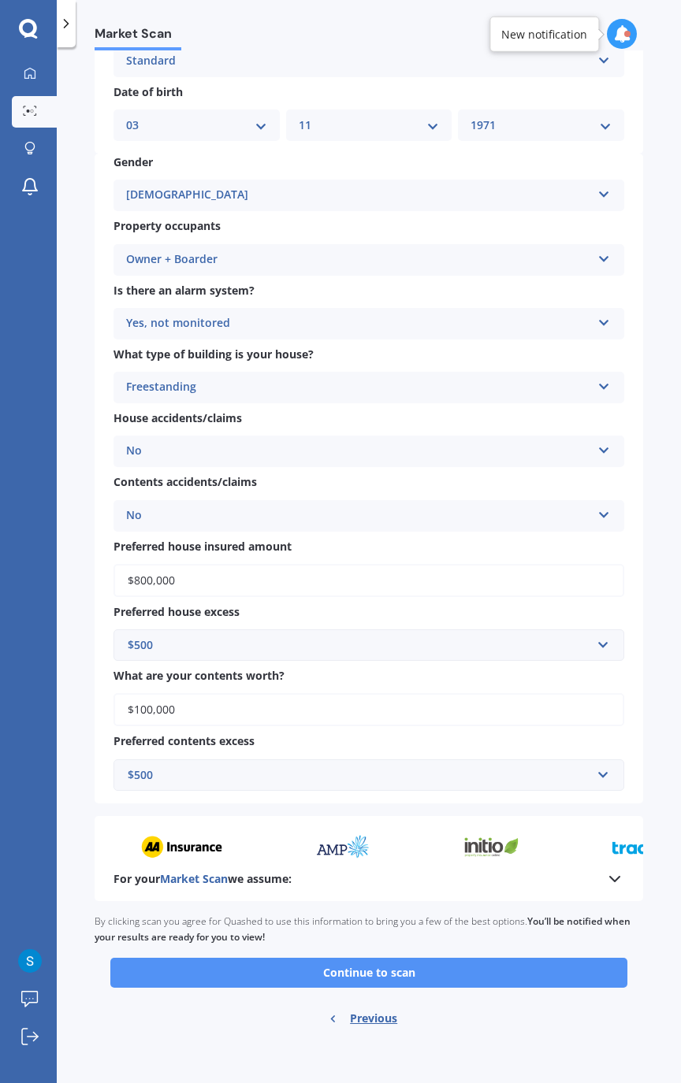
click at [384, 972] on button "Continue to scan" at bounding box center [368, 973] width 517 height 30
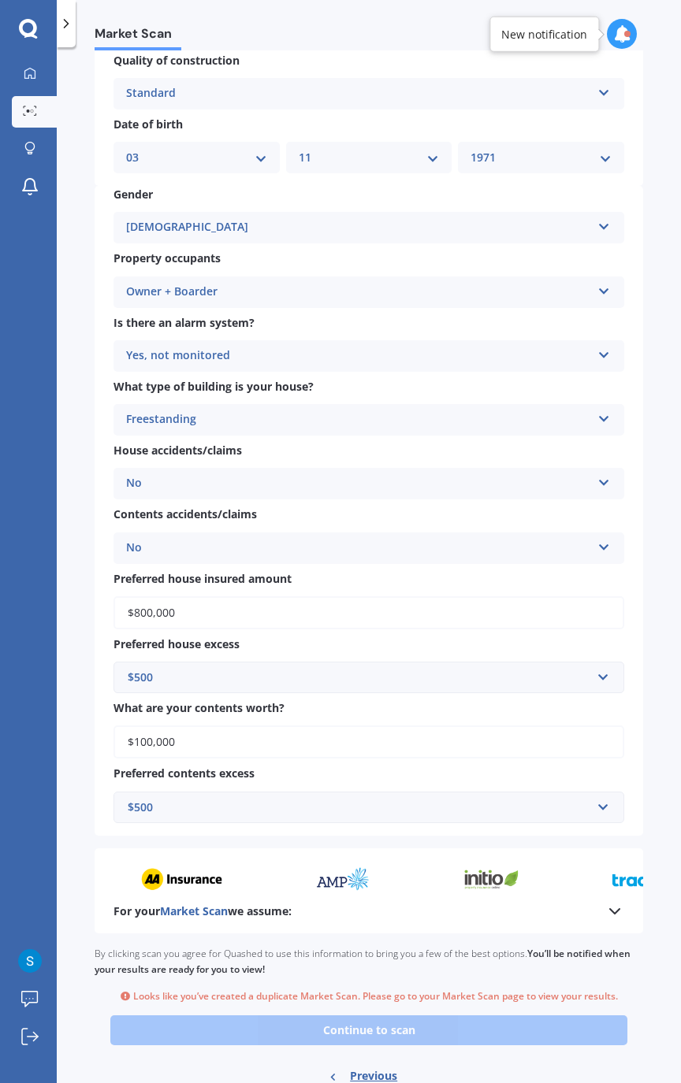
scroll to position [685, 0]
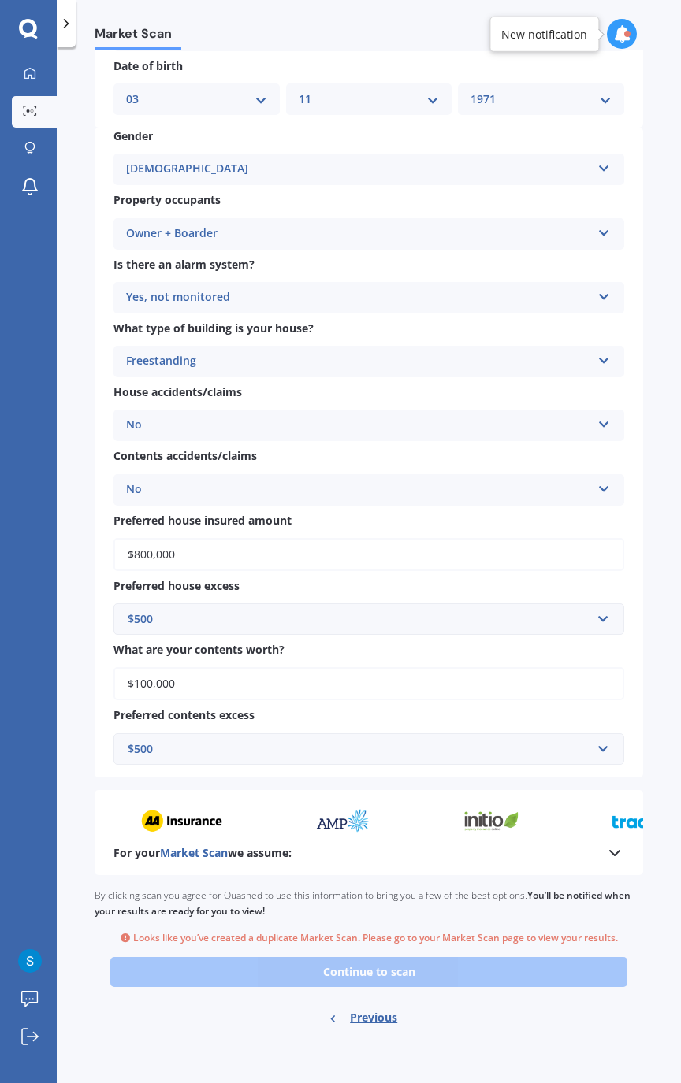
click at [581, 856] on div "For your Market Scan we assume:" at bounding box center [368, 853] width 511 height 19
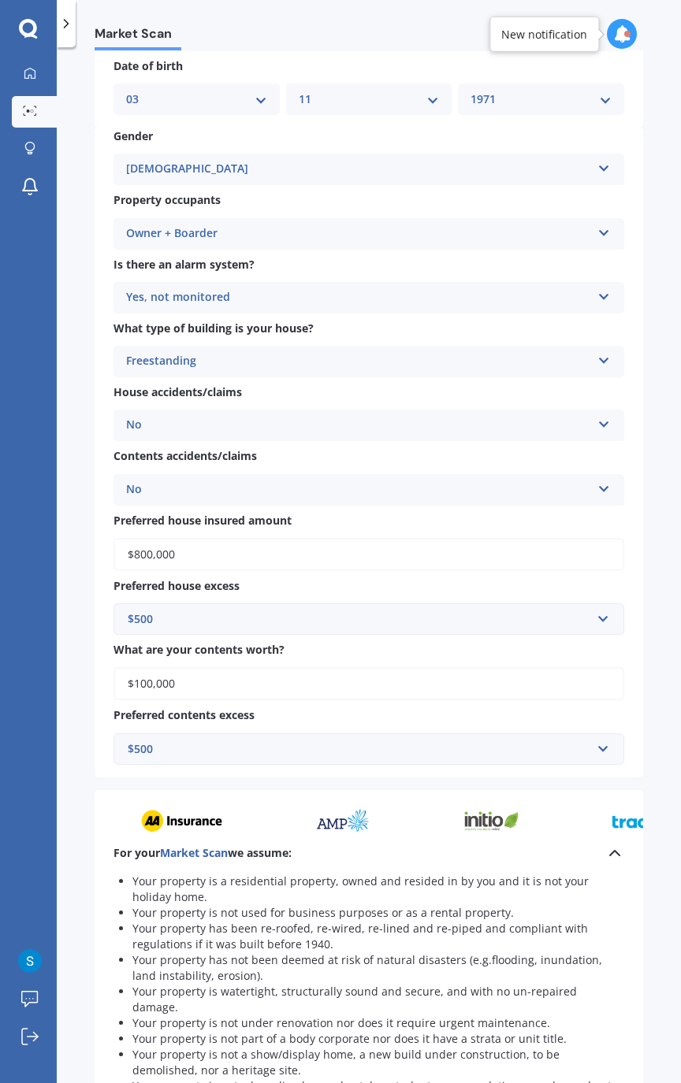
scroll to position [991, 0]
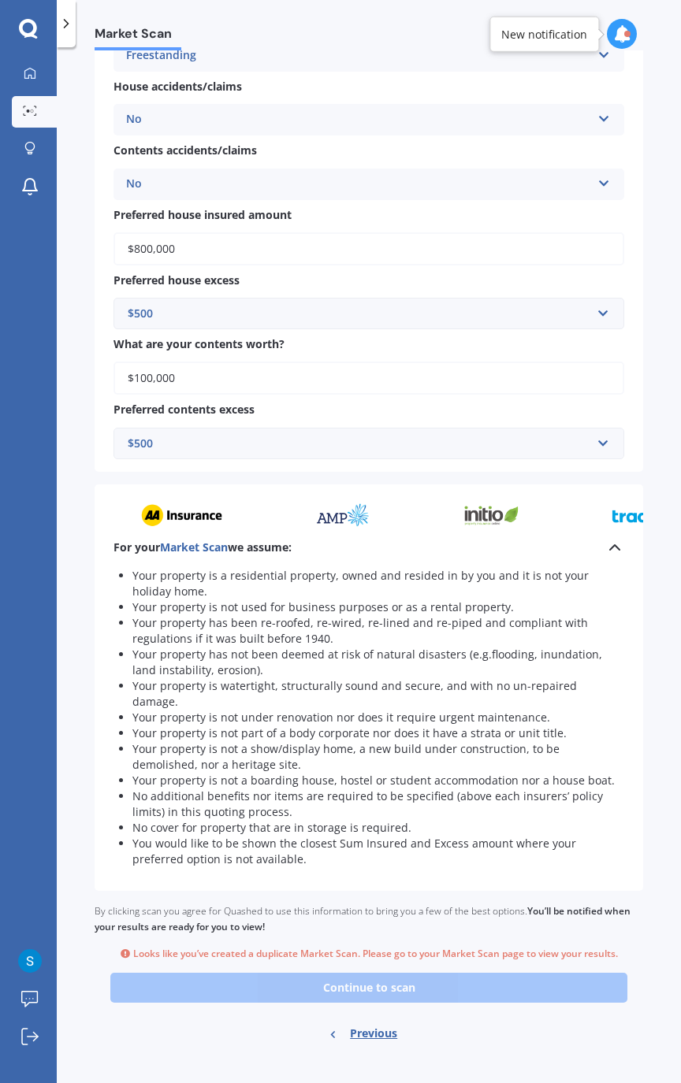
click at [359, 975] on div "Ready to go By clicking scan you agree for Quashed to use this information to b…" at bounding box center [369, 975] width 548 height 168
click at [44, 845] on div "My Dashboard Market Scan Explore insurance Notifications [PERSON_NAME] Submit f…" at bounding box center [28, 570] width 57 height 1025
click at [76, 809] on div "Market Scan House & Contents Market Scan 90 % Check your details and click cont…" at bounding box center [369, 568] width 624 height 1036
click at [649, 432] on div "Market Scan House & Contents Market Scan 90 % Check your details and click cont…" at bounding box center [369, 568] width 624 height 1036
click at [611, 543] on icon at bounding box center [614, 547] width 19 height 19
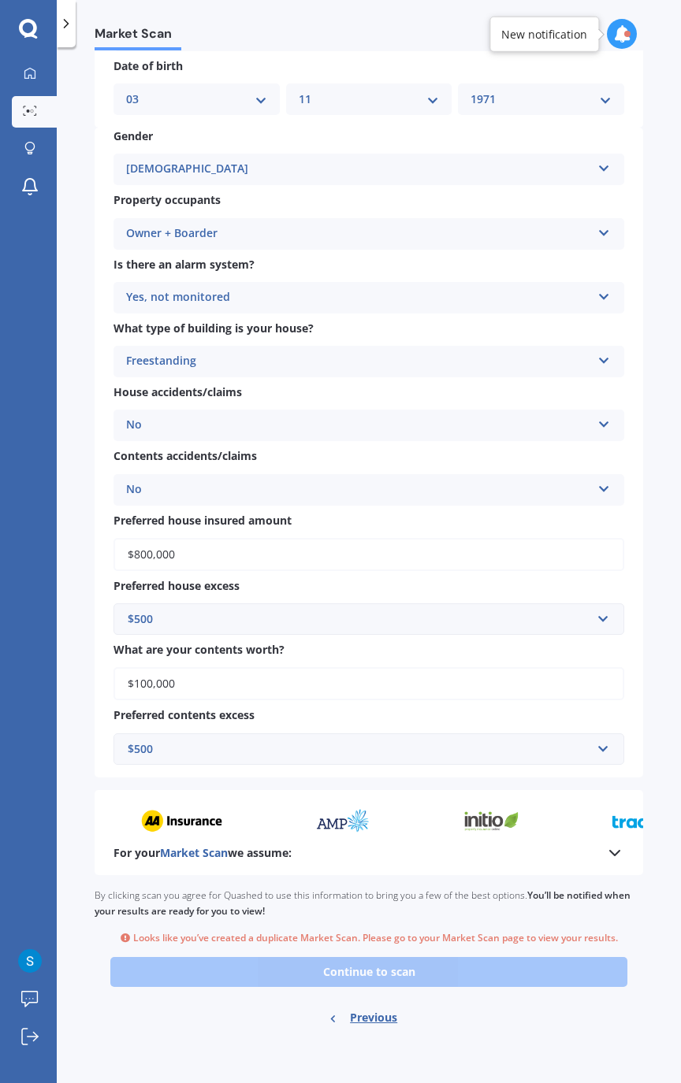
scroll to position [685, 0]
click at [414, 822] on div at bounding box center [504, 821] width 823 height 24
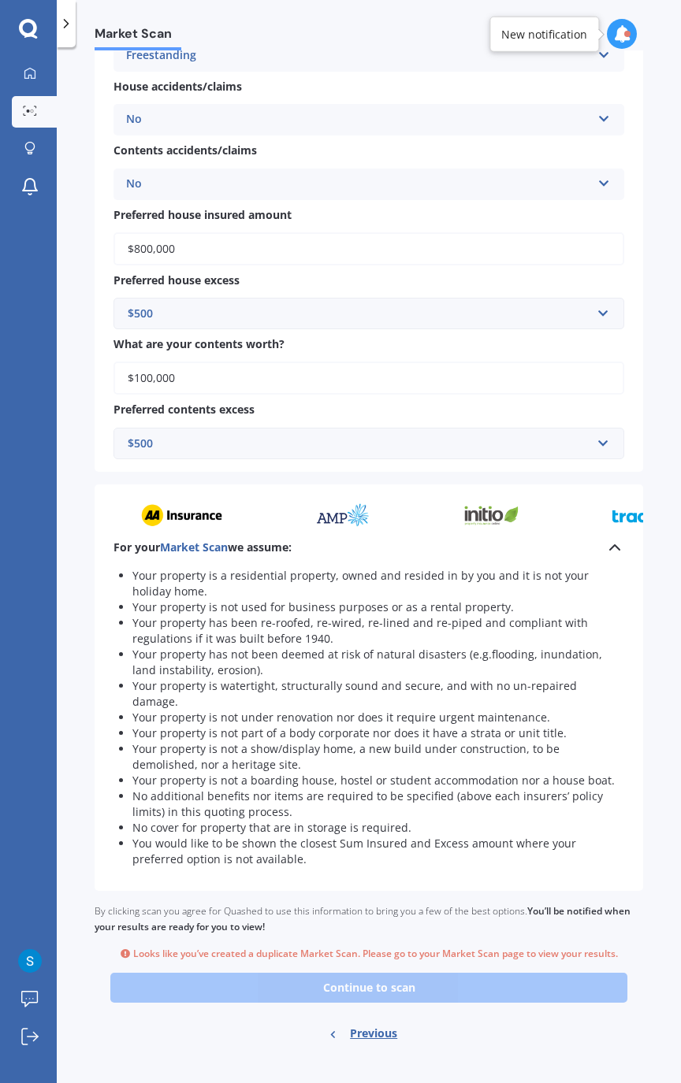
click at [69, 749] on div "Market Scan House & Contents Market Scan 90 % Check your details and click cont…" at bounding box center [369, 568] width 624 height 1036
click at [661, 660] on div "Market Scan House & Contents Market Scan 90 % Check your details and click cont…" at bounding box center [369, 568] width 624 height 1036
click at [340, 969] on div "Ready to go By clicking scan you agree for Quashed to use this information to b…" at bounding box center [369, 975] width 548 height 168
click at [340, 970] on div "Ready to go By clicking scan you agree for Quashed to use this information to b…" at bounding box center [369, 975] width 548 height 168
click at [314, 773] on li "Your property is not a boarding house, hostel or student accommodation nor a ho…" at bounding box center [378, 781] width 492 height 16
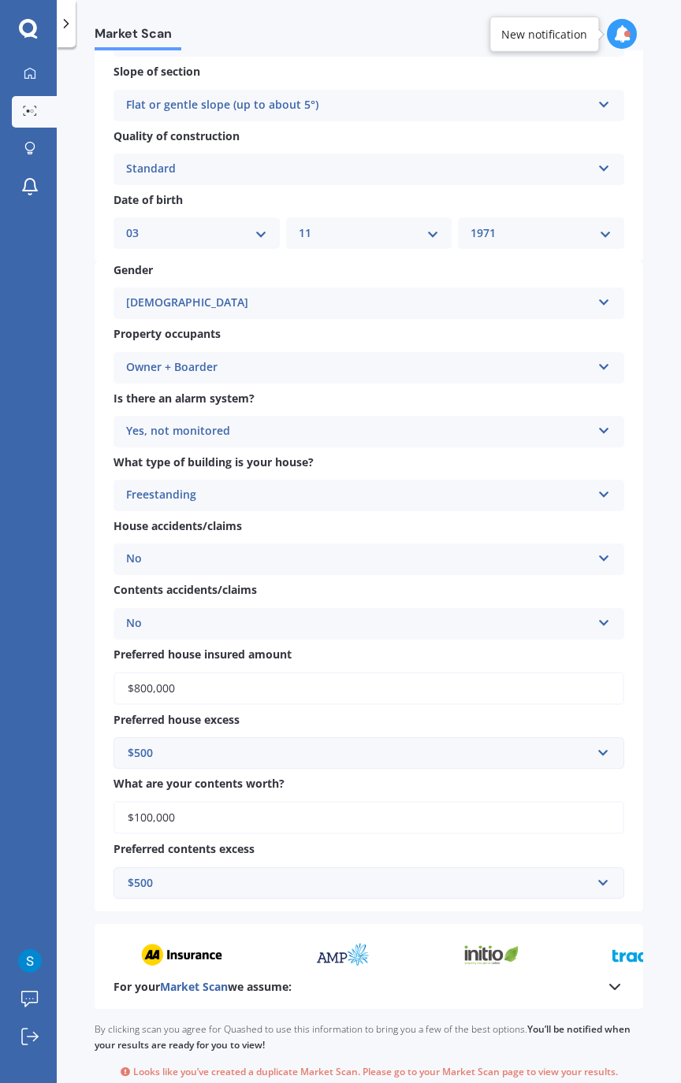
scroll to position [685, 0]
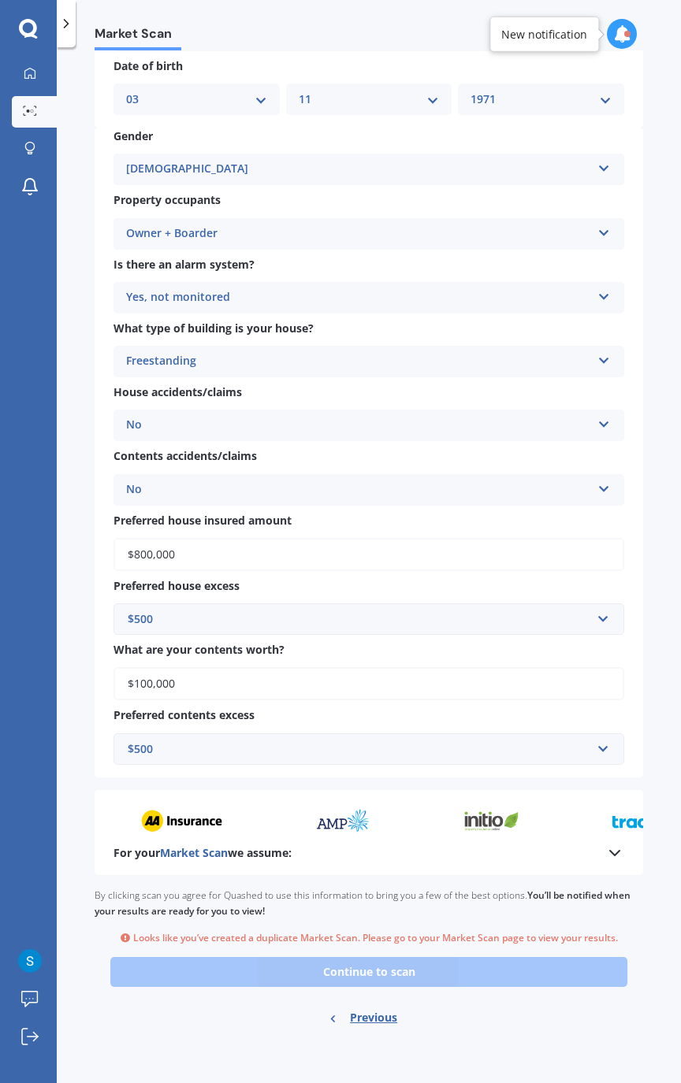
click at [386, 976] on div "Ready to go By clicking scan you agree for Quashed to use this information to b…" at bounding box center [369, 959] width 548 height 168
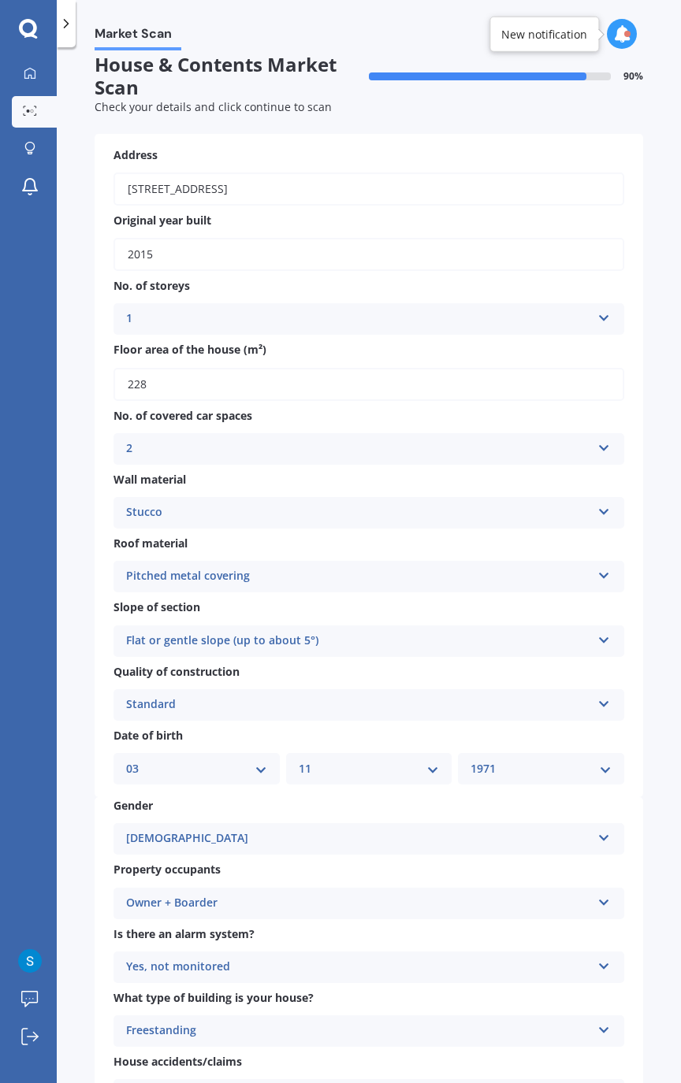
scroll to position [0, 0]
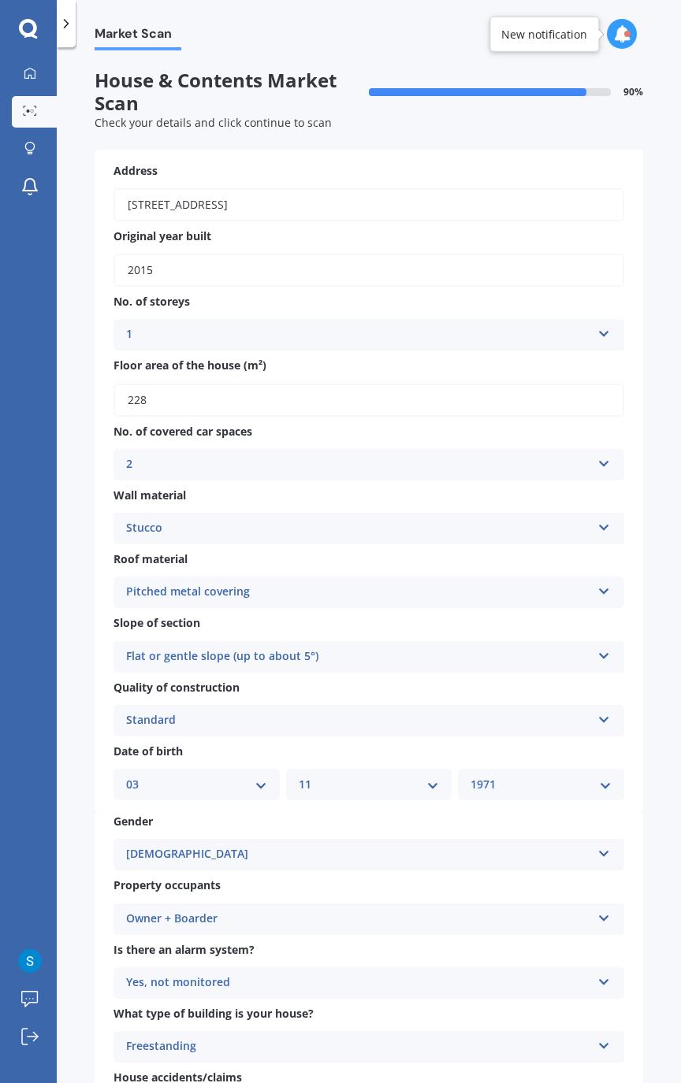
drag, startPoint x: 552, startPoint y: 17, endPoint x: 548, endPoint y: 31, distance: 14.0
click at [552, 18] on div "New notification" at bounding box center [544, 34] width 110 height 35
click at [548, 39] on div "New notification" at bounding box center [544, 34] width 86 height 16
click at [618, 39] on icon at bounding box center [621, 33] width 17 height 17
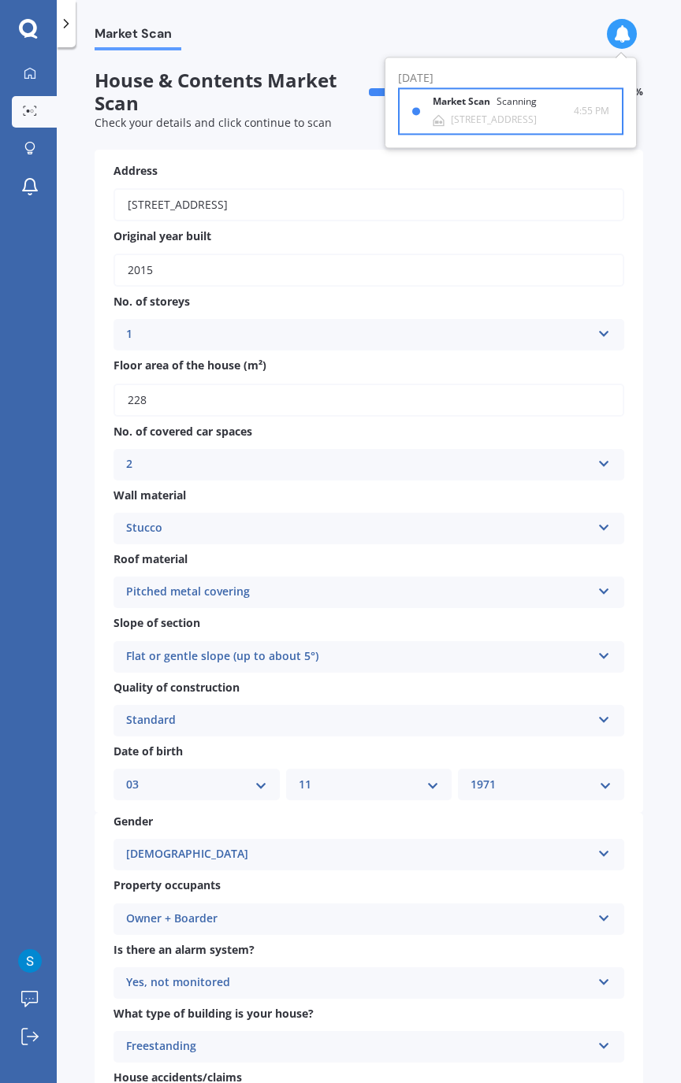
click at [536, 119] on div "[STREET_ADDRESS]" at bounding box center [494, 119] width 86 height 11
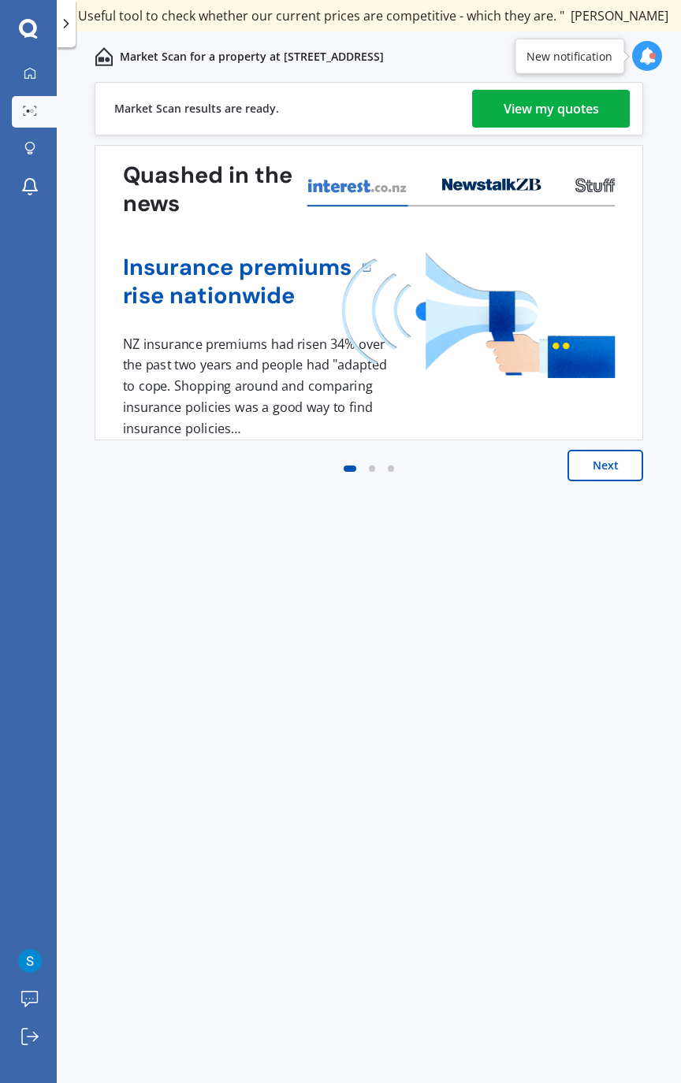
click at [523, 106] on div "View my quotes" at bounding box center [550, 109] width 95 height 38
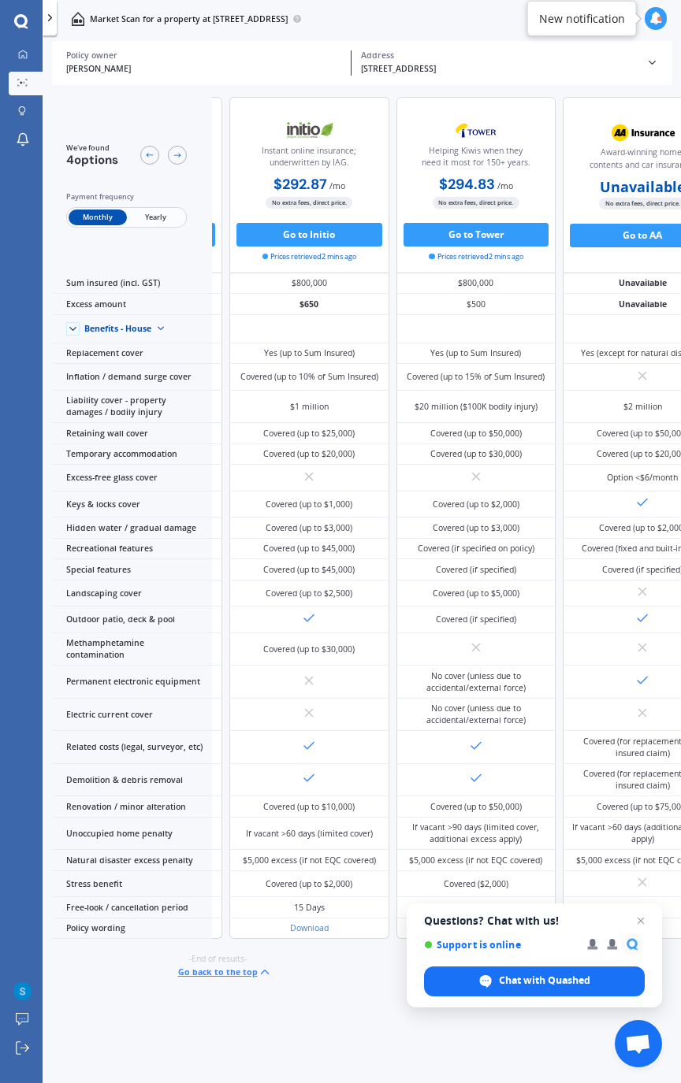
scroll to position [0, 253]
